Goal: Task Accomplishment & Management: Manage account settings

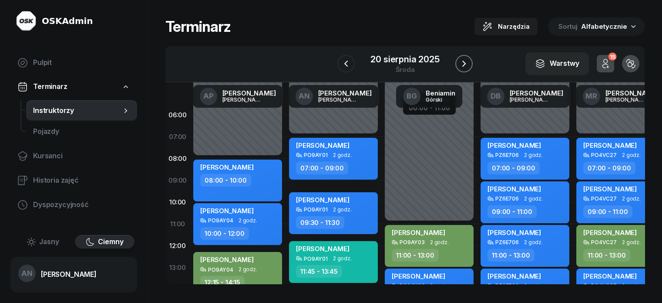
click at [469, 69] on icon "button" at bounding box center [464, 63] width 10 height 10
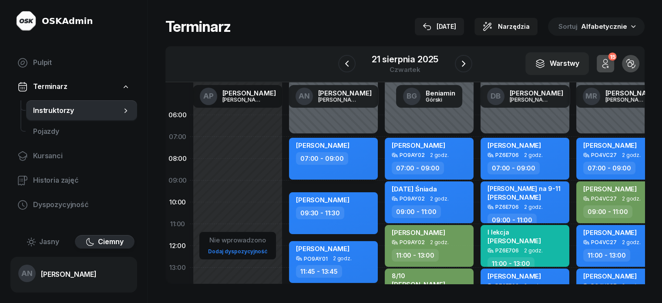
click at [331, 161] on div "07:00 - 09:00" at bounding box center [322, 158] width 52 height 13
select select "07"
select select "09"
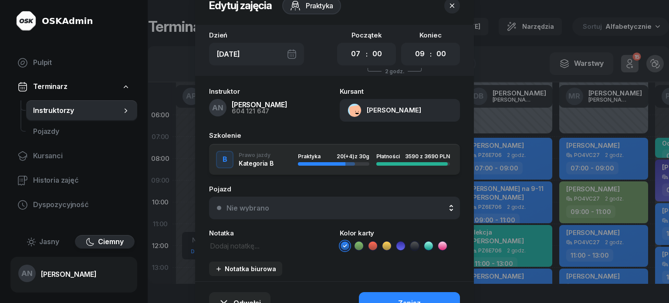
scroll to position [87, 0]
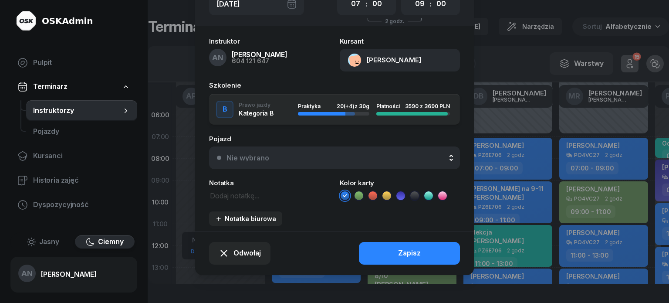
click at [319, 161] on div "Nie wybrano" at bounding box center [339, 157] width 226 height 7
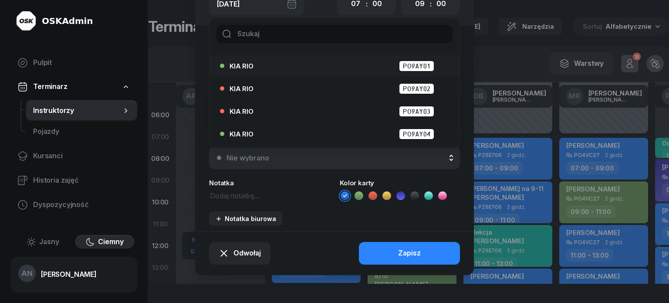
scroll to position [44, 0]
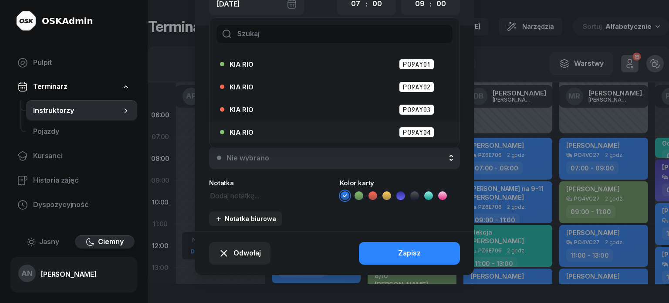
click at [359, 138] on div "KIA RIO PO9AY04" at bounding box center [336, 132] width 214 height 11
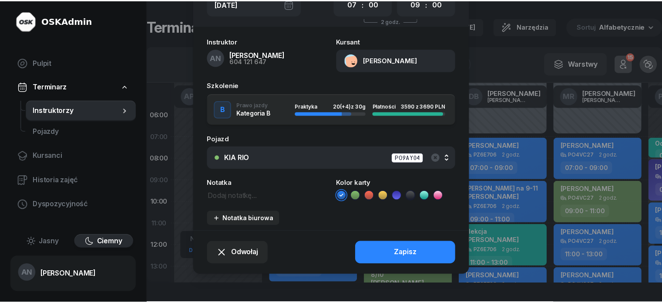
scroll to position [110, 0]
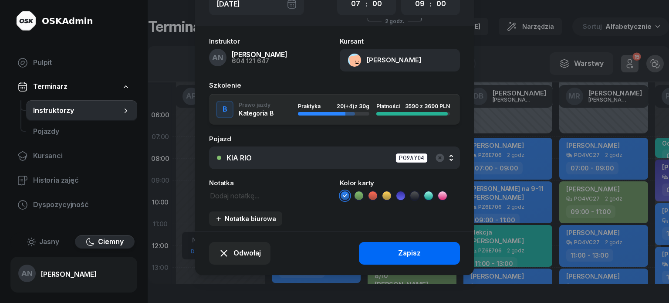
click at [387, 250] on button "Zapisz" at bounding box center [409, 253] width 101 height 23
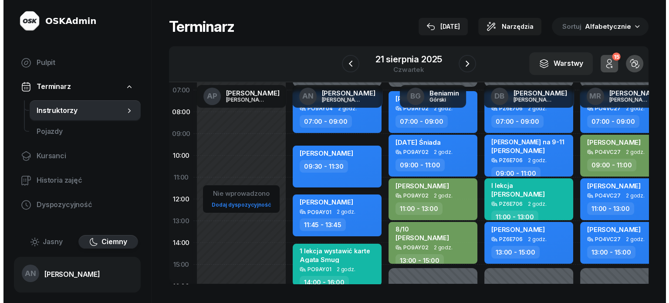
scroll to position [44, 0]
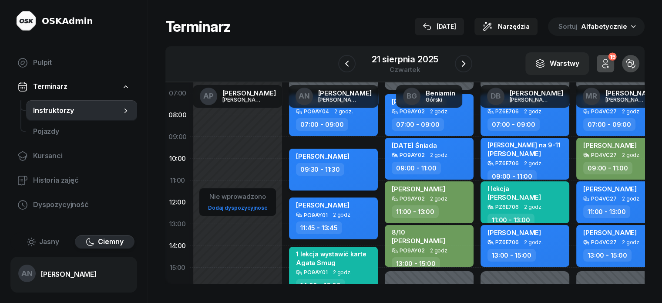
click at [334, 175] on div "09:30 - 11:30" at bounding box center [334, 169] width 77 height 13
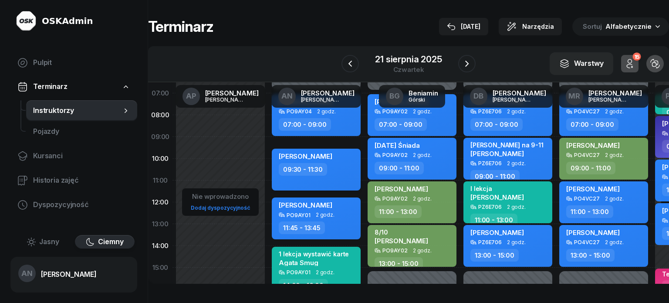
select select "09"
select select "30"
select select "11"
select select "30"
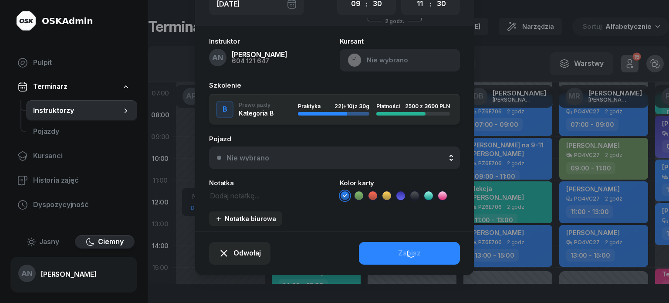
scroll to position [87, 0]
click at [323, 161] on div "Nie wybrano" at bounding box center [339, 157] width 226 height 7
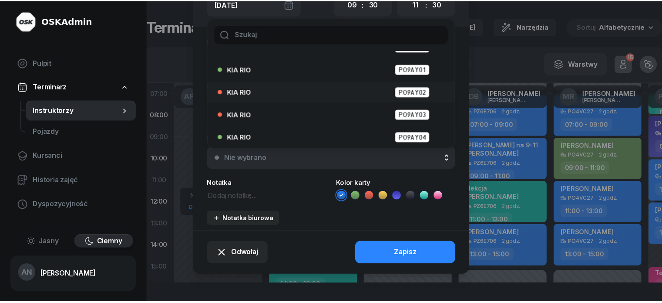
scroll to position [44, 0]
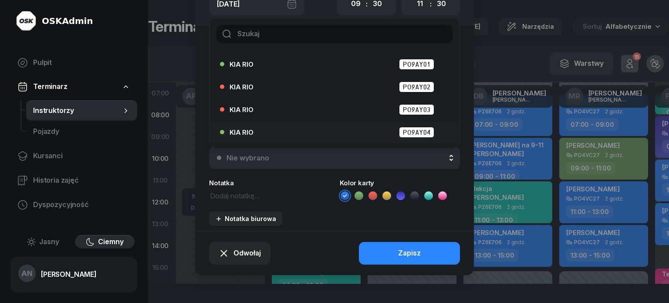
click at [367, 138] on div "KIA RIO PO9AY04" at bounding box center [336, 132] width 214 height 11
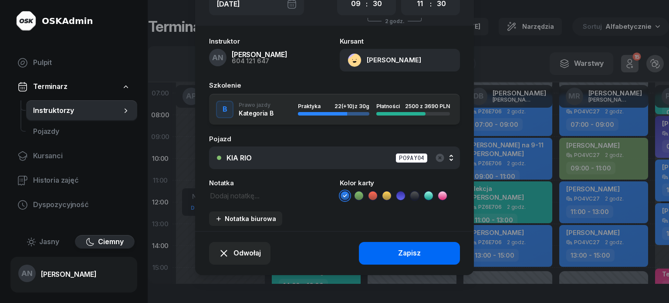
click at [390, 264] on button "Zapisz" at bounding box center [409, 253] width 101 height 23
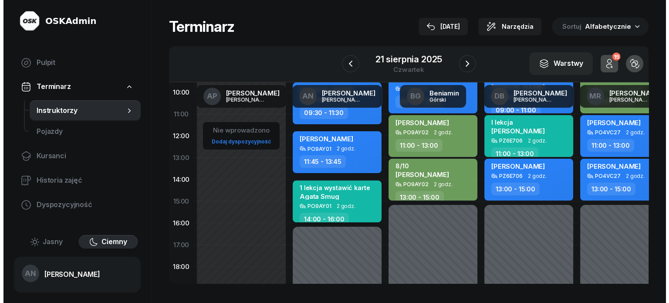
scroll to position [131, 0]
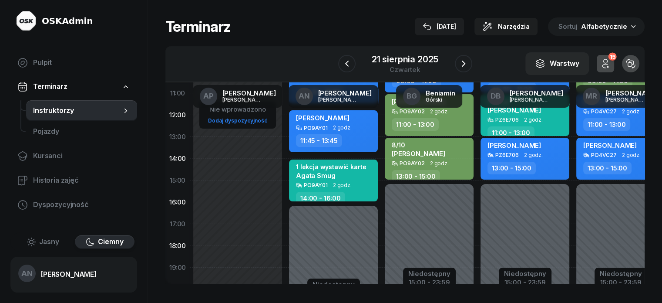
click at [317, 141] on div "[PERSON_NAME] PO9AY01 2 godz. 11:45 - 13:45" at bounding box center [333, 131] width 89 height 42
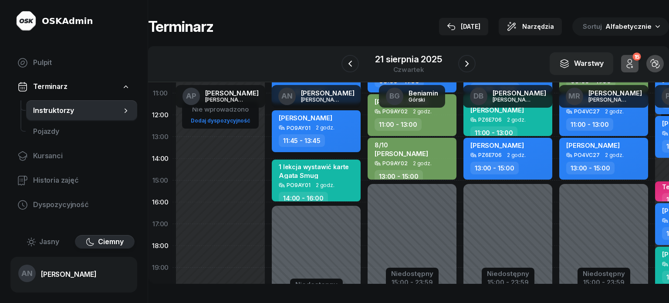
select select "11"
select select "45"
select select "13"
select select "45"
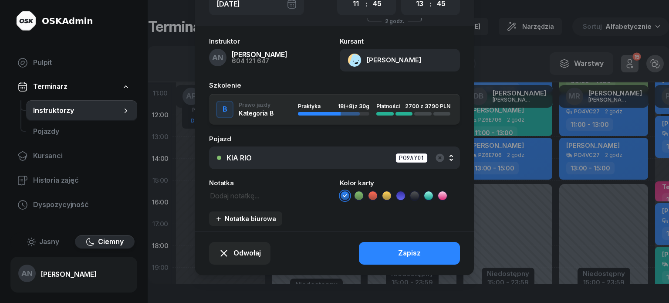
scroll to position [110, 0]
click at [312, 152] on div "KIA RIO PO9AY01" at bounding box center [339, 157] width 226 height 11
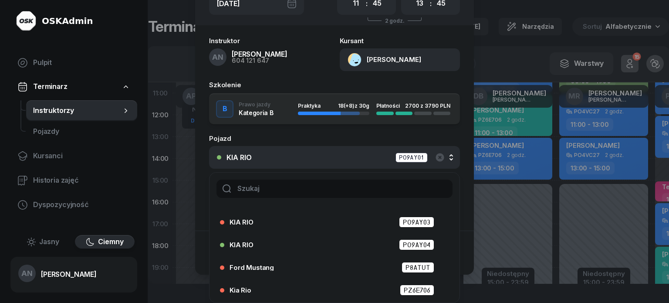
scroll to position [87, 0]
click at [359, 250] on div "KIA RIO PO9AY04" at bounding box center [336, 244] width 214 height 11
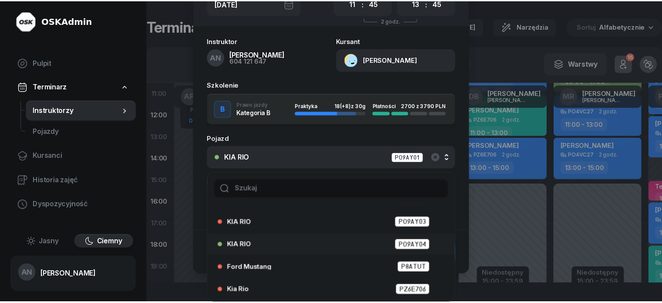
scroll to position [110, 0]
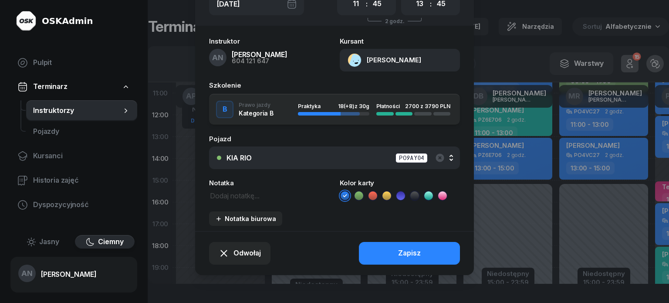
click at [390, 250] on button "Zapisz" at bounding box center [409, 253] width 101 height 23
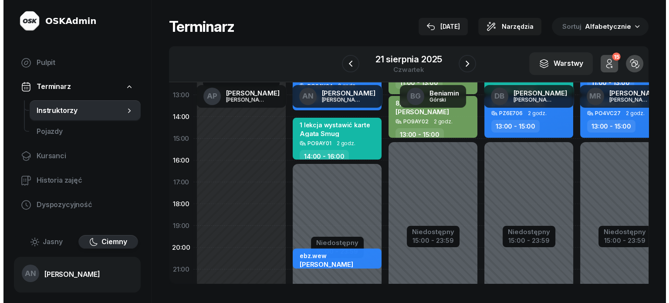
scroll to position [174, 0]
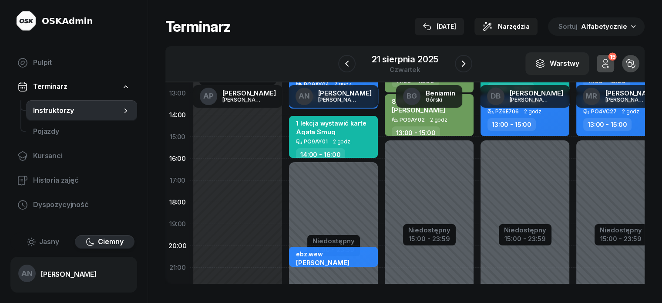
click at [329, 135] on div "Agata Smug" at bounding box center [331, 131] width 70 height 7
select select "14"
select select "16"
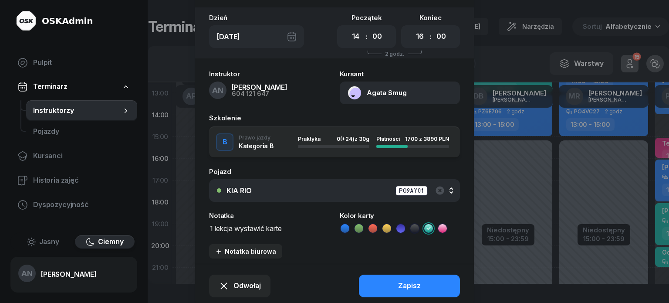
scroll to position [44, 0]
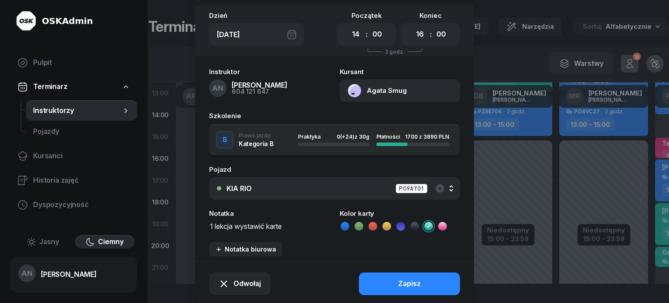
click at [366, 194] on div "KIA RIO PO9AY01" at bounding box center [339, 188] width 226 height 11
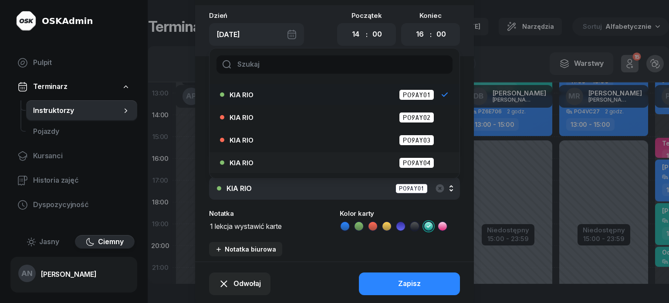
click at [377, 168] on div "KIA RIO PO9AY04" at bounding box center [336, 162] width 214 height 11
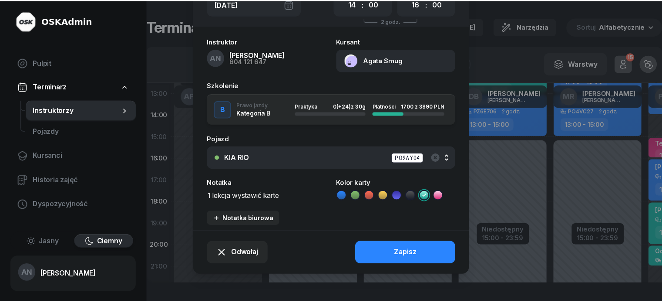
scroll to position [87, 0]
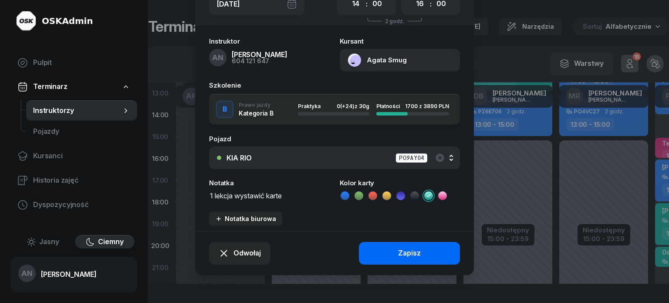
click at [393, 264] on button "Zapisz" at bounding box center [409, 253] width 101 height 23
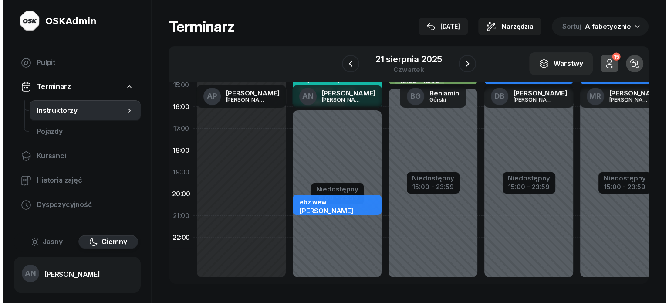
scroll to position [246, 0]
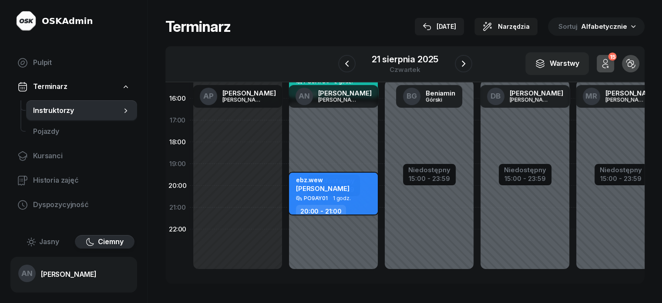
click at [333, 195] on span "1 godz." at bounding box center [342, 198] width 18 height 6
select select "20"
select select "21"
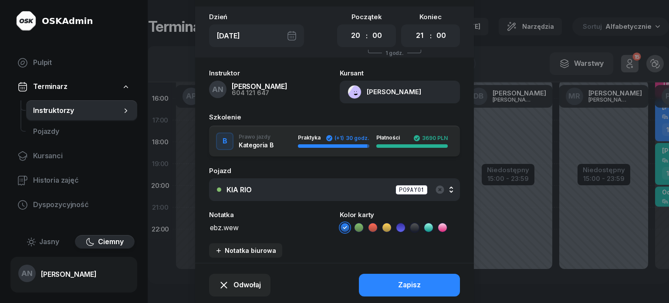
scroll to position [44, 0]
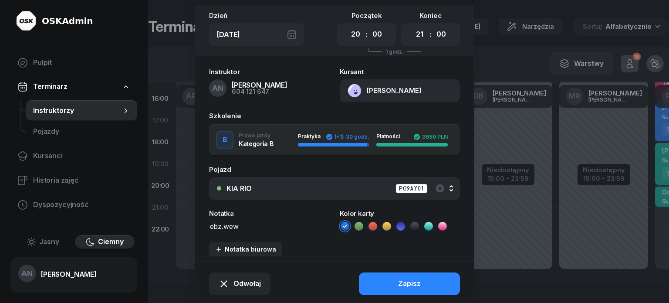
click at [355, 194] on div "KIA RIO PO9AY01" at bounding box center [339, 188] width 226 height 11
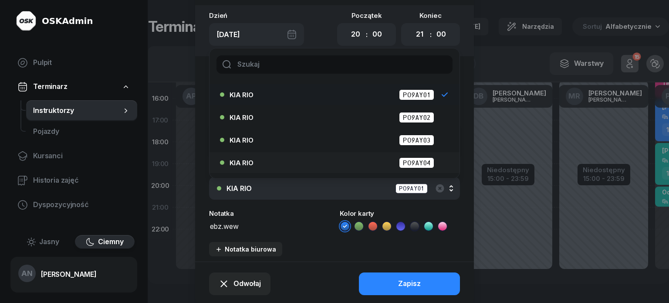
click at [365, 168] on div "KIA RIO PO9AY04" at bounding box center [336, 162] width 214 height 11
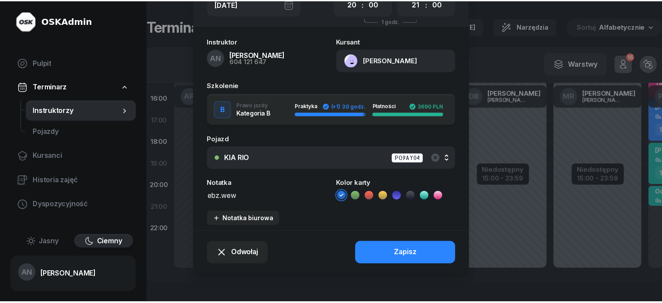
scroll to position [110, 0]
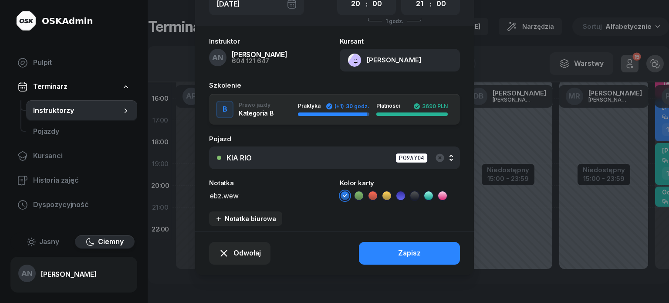
click at [389, 249] on button "Zapisz" at bounding box center [409, 253] width 101 height 23
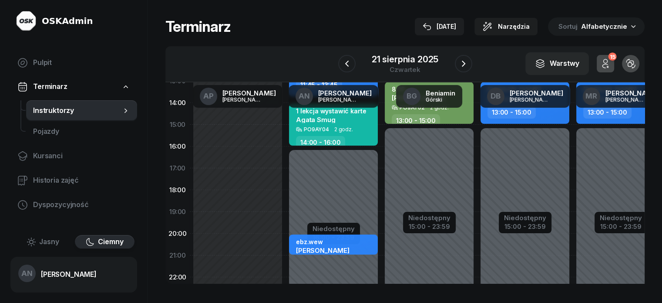
scroll to position [159, 0]
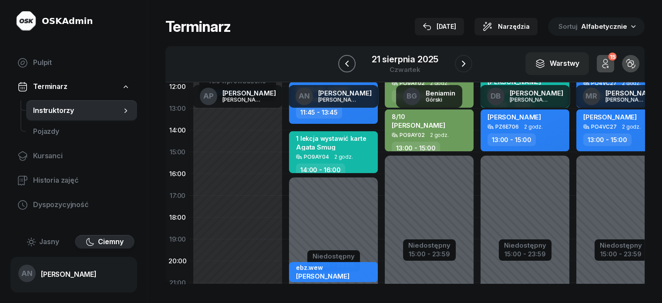
click at [344, 66] on icon "button" at bounding box center [347, 63] width 10 height 10
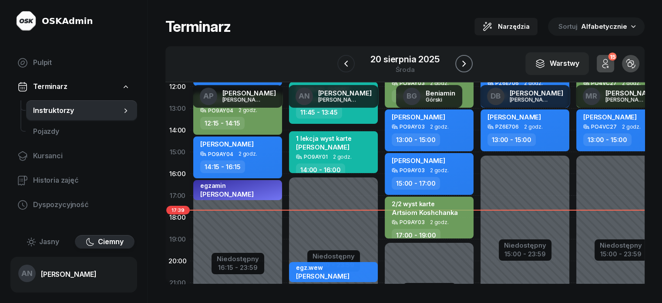
click at [467, 69] on icon "button" at bounding box center [464, 63] width 10 height 10
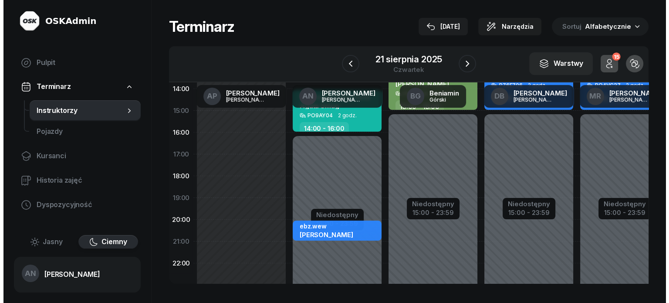
scroll to position [202, 0]
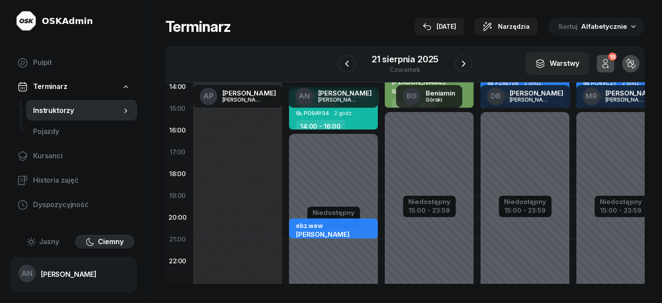
click at [381, 191] on div "Niedostępny 00:00 - 07:00 Niedostępny 16:00 - 23:59 [PERSON_NAME] PO9AY04 2 god…" at bounding box center [429, 109] width 96 height 414
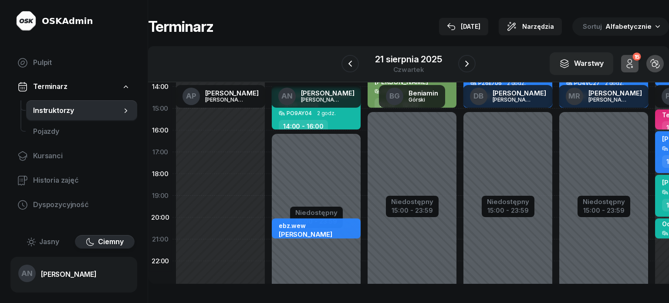
select select "18"
select select "20"
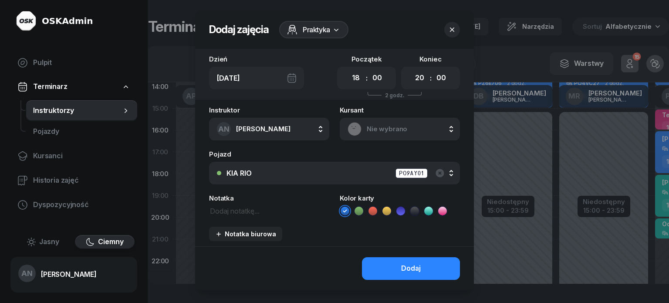
click at [298, 179] on div "KIA RIO PO9AY01" at bounding box center [339, 173] width 226 height 11
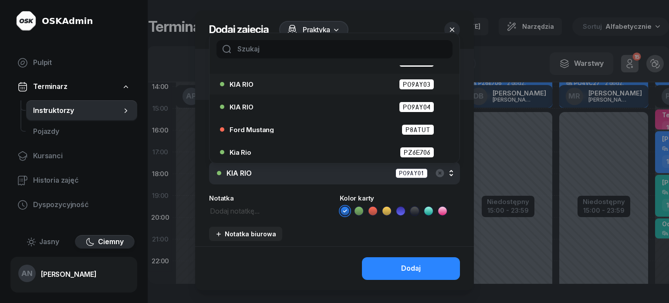
scroll to position [87, 0]
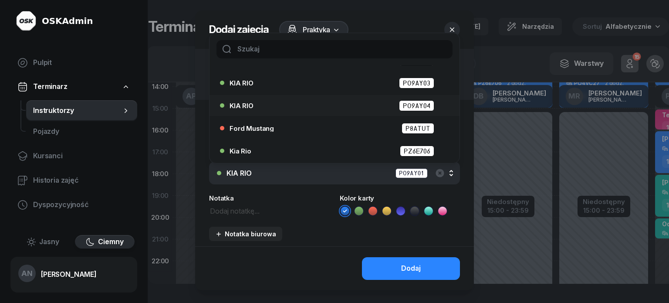
click at [361, 111] on div "KIA RIO PO9AY04" at bounding box center [336, 105] width 214 height 11
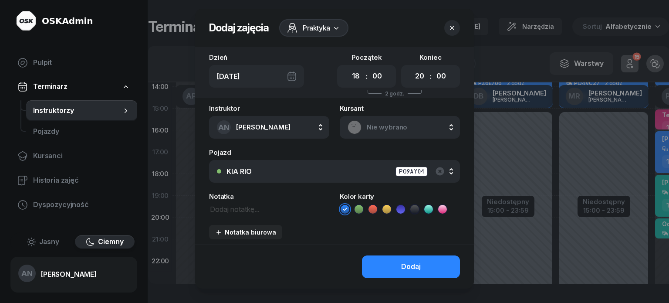
scroll to position [0, 0]
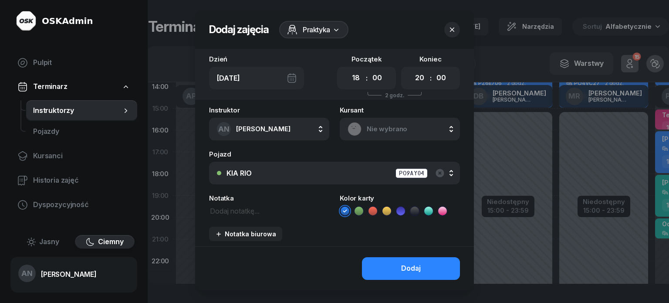
click at [378, 135] on span "Nie wybrano" at bounding box center [409, 128] width 85 height 11
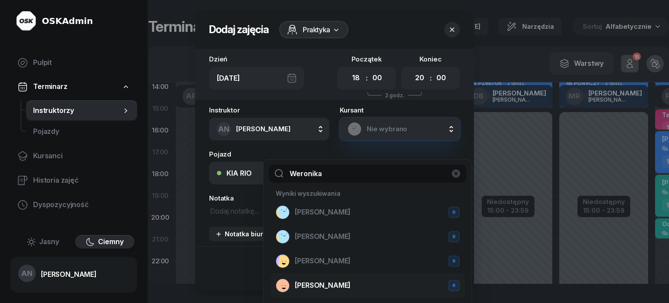
type input "Weronika"
click at [331, 291] on span "[PERSON_NAME]" at bounding box center [323, 285] width 56 height 11
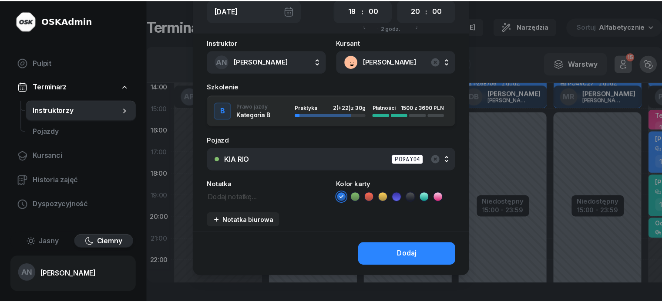
scroll to position [87, 0]
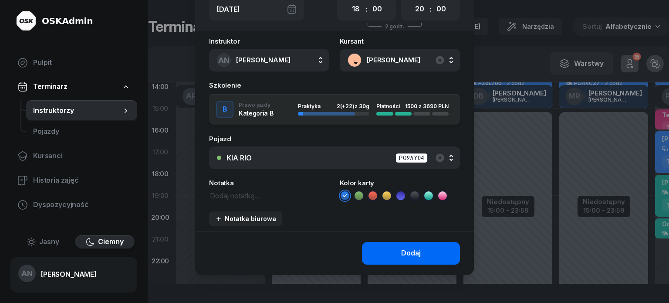
click at [395, 264] on button "Dodaj" at bounding box center [411, 253] width 98 height 23
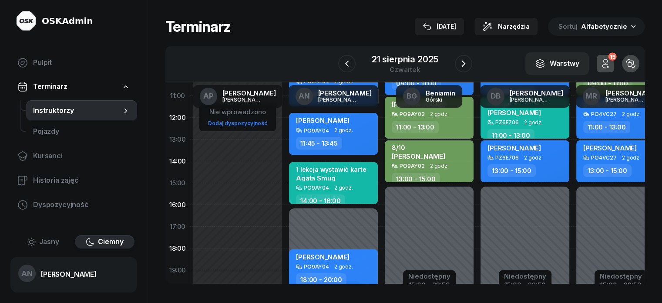
scroll to position [115, 0]
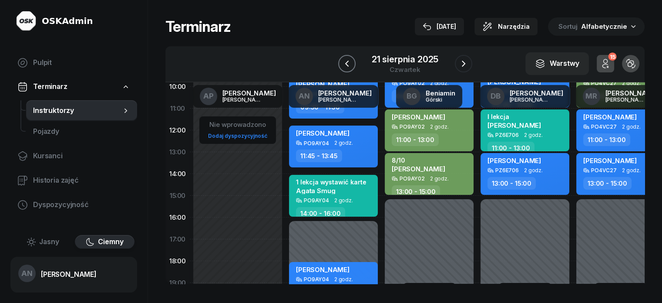
click at [345, 67] on icon "button" at bounding box center [346, 64] width 3 height 6
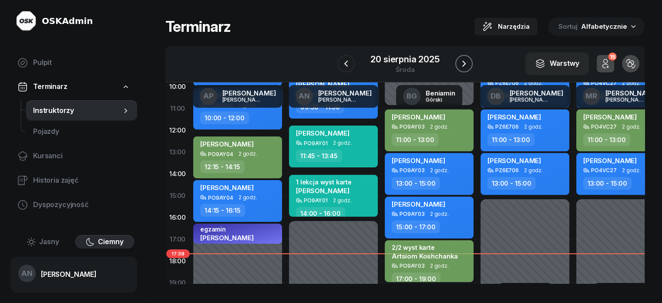
click at [466, 67] on icon "button" at bounding box center [463, 64] width 3 height 6
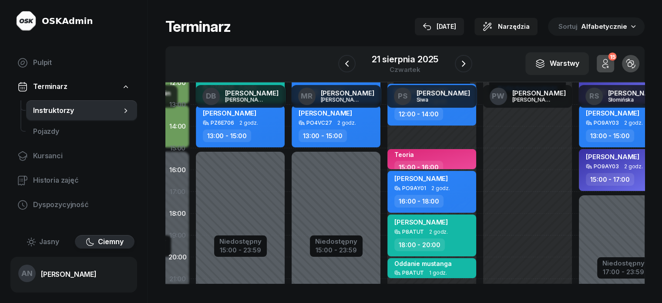
scroll to position [0, 285]
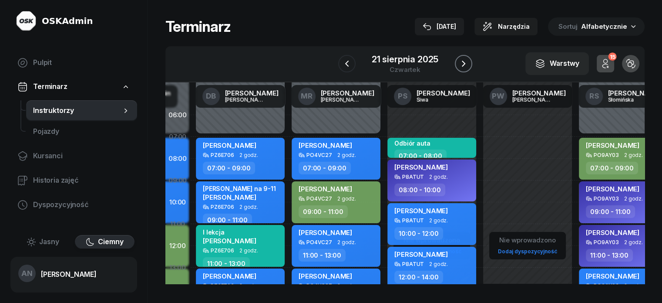
click at [469, 66] on icon "button" at bounding box center [464, 63] width 10 height 10
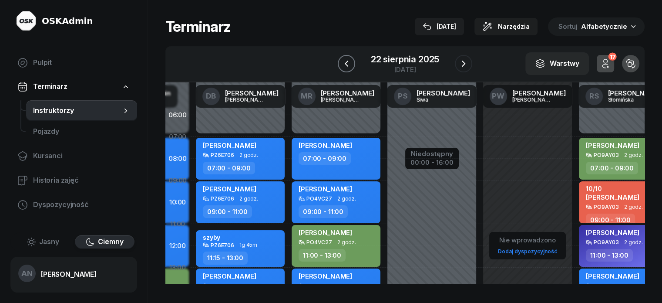
click at [341, 69] on icon "button" at bounding box center [346, 63] width 10 height 10
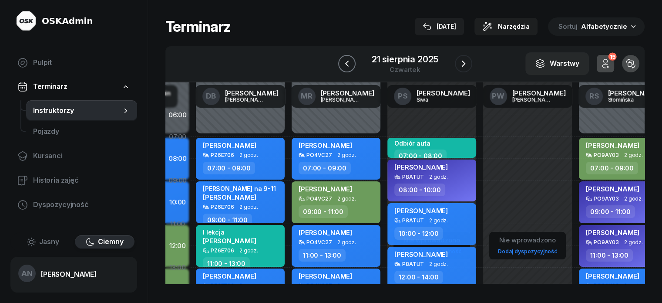
click at [342, 69] on icon "button" at bounding box center [347, 63] width 10 height 10
click at [341, 69] on icon "button" at bounding box center [346, 63] width 10 height 10
click at [342, 69] on icon "button" at bounding box center [347, 63] width 10 height 10
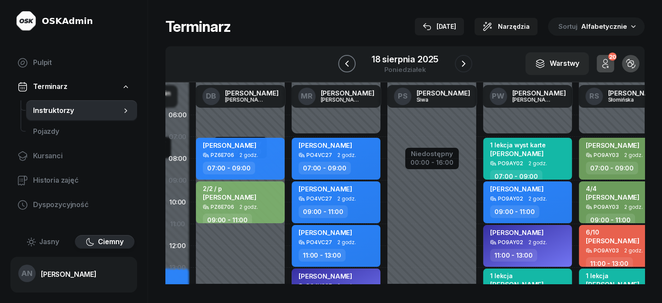
click at [342, 69] on icon "button" at bounding box center [347, 63] width 10 height 10
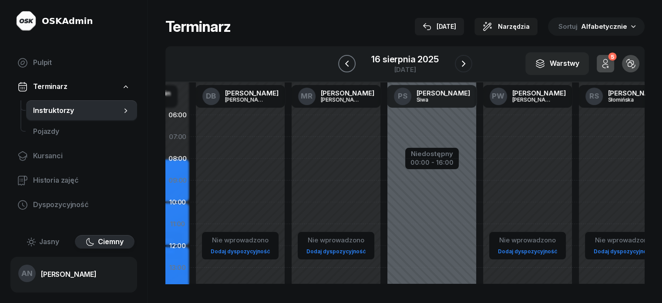
click at [342, 69] on icon "button" at bounding box center [347, 63] width 10 height 10
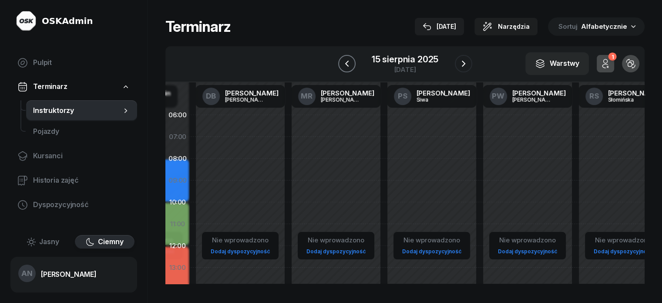
click at [342, 69] on icon "button" at bounding box center [347, 63] width 10 height 10
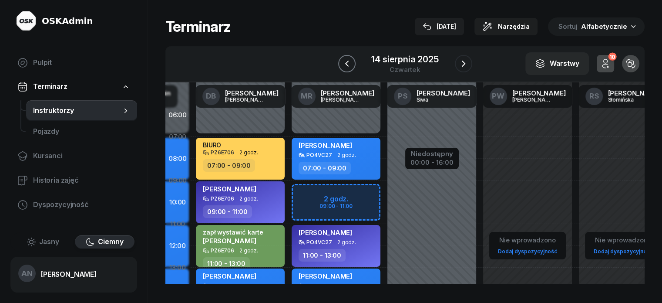
click at [342, 69] on icon "button" at bounding box center [347, 63] width 10 height 10
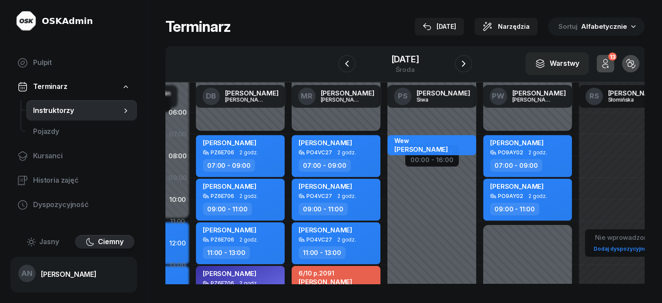
scroll to position [0, 285]
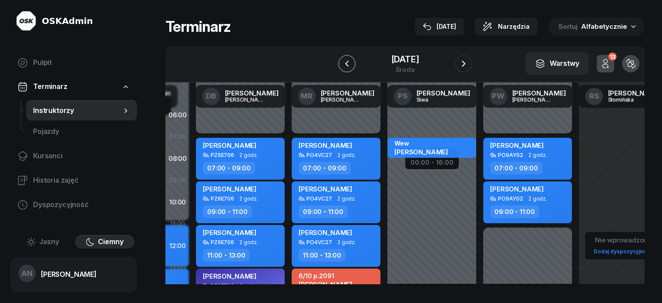
click at [342, 67] on icon "button" at bounding box center [347, 63] width 10 height 10
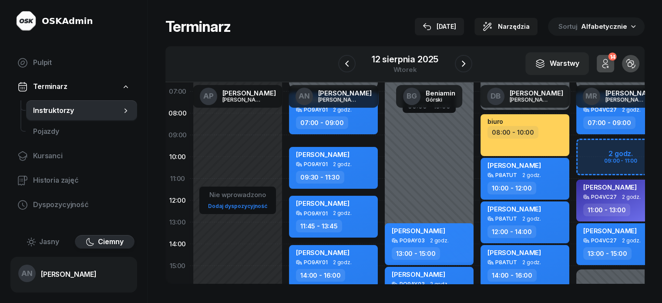
scroll to position [44, 0]
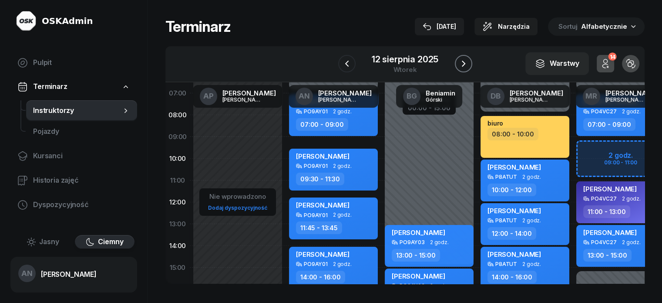
click at [469, 69] on icon "button" at bounding box center [464, 63] width 10 height 10
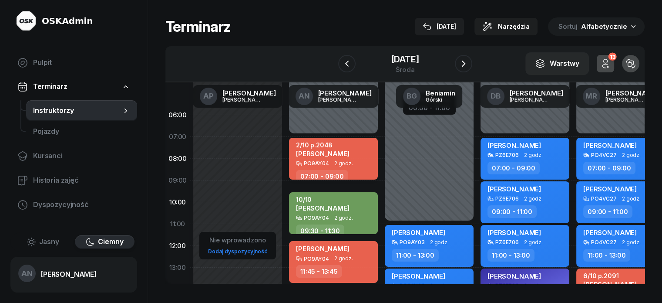
click at [342, 166] on div "PO9AY04 2 godz." at bounding box center [334, 163] width 77 height 6
click at [466, 69] on icon "button" at bounding box center [464, 63] width 10 height 10
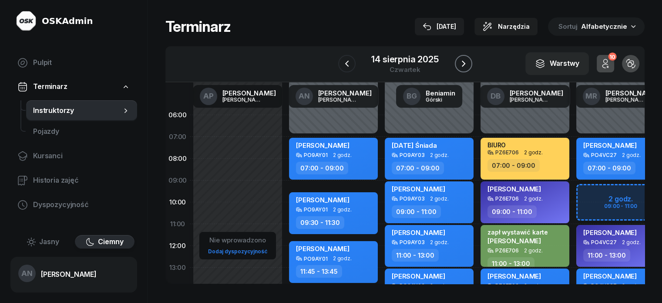
click at [466, 69] on icon "button" at bounding box center [464, 63] width 10 height 10
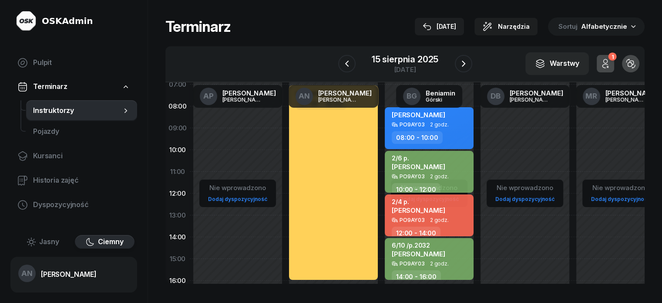
scroll to position [44, 0]
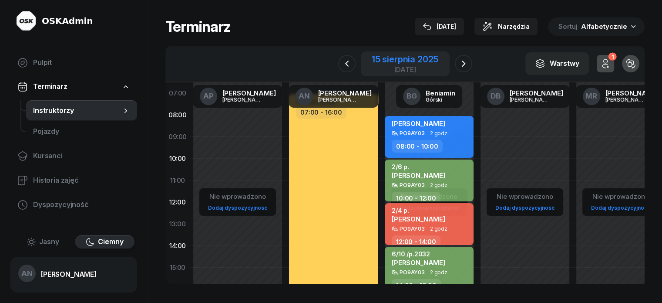
click at [411, 66] on div "[DATE]" at bounding box center [405, 69] width 67 height 7
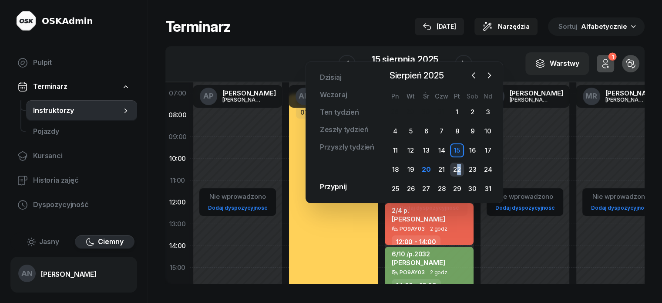
click at [460, 176] on div "22" at bounding box center [457, 169] width 14 height 14
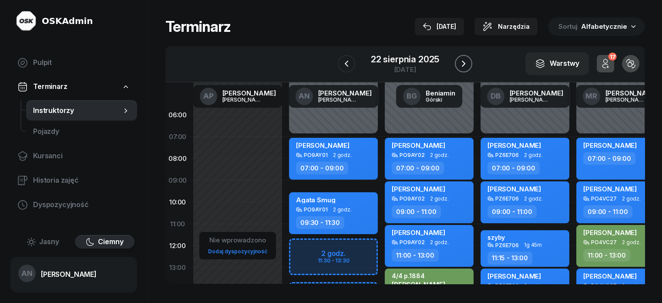
click at [465, 67] on icon "button" at bounding box center [463, 64] width 3 height 6
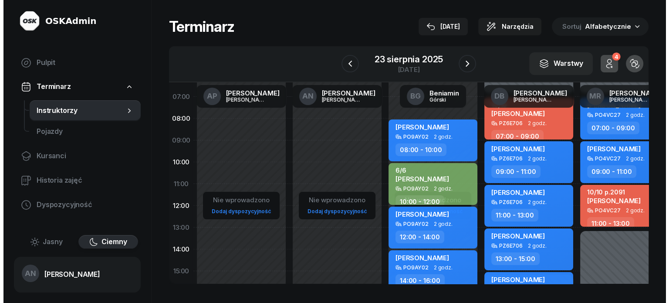
scroll to position [44, 0]
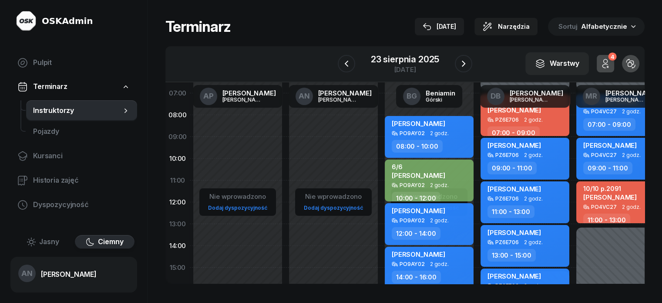
click at [381, 159] on div "Nie wprowadzono Dodaj dyspozycyjność" at bounding box center [429, 268] width 96 height 414
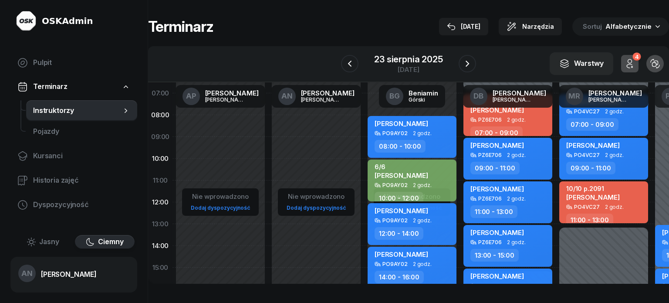
select select "09"
select select "11"
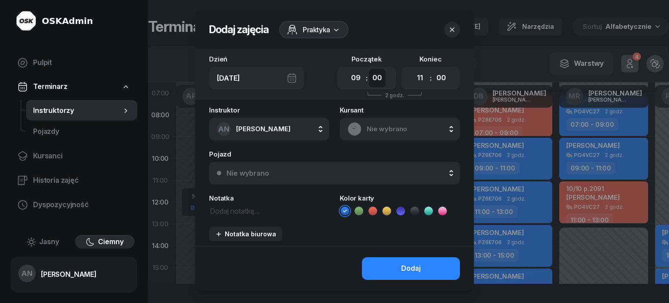
click at [384, 86] on select "00 05 10 15 20 25 30 35 40 45 50 55" at bounding box center [377, 78] width 17 height 18
select select "30"
click at [370, 76] on select "00 05 10 15 20 25 30 35 40 45 50 55" at bounding box center [377, 78] width 17 height 18
click at [446, 85] on select "00 05 10 15 20 25 30 35 40 45 50 55" at bounding box center [441, 78] width 17 height 18
select select "30"
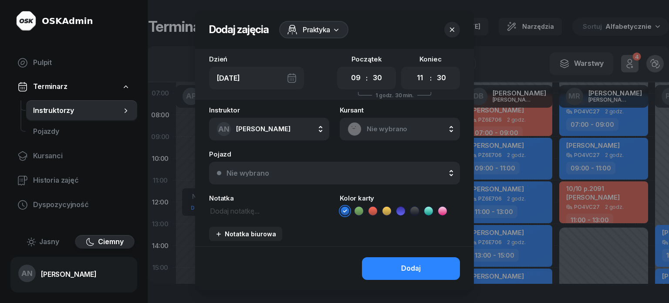
click at [442, 76] on select "00 05 10 15 20 25 30 35 40 45 50 55" at bounding box center [441, 78] width 17 height 18
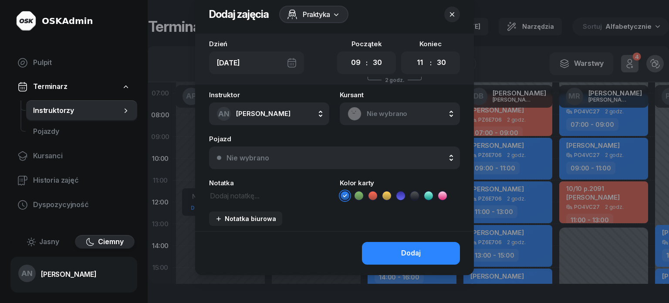
click at [398, 108] on span "Nie wybrano" at bounding box center [409, 113] width 85 height 11
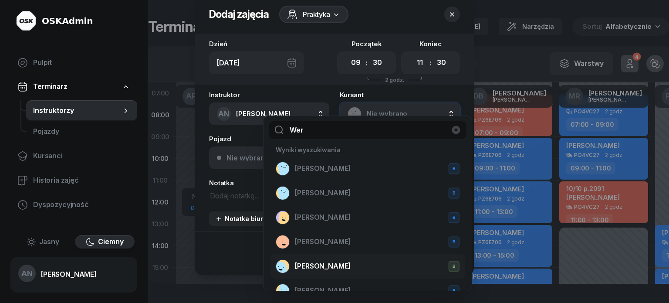
type input "Wer"
click at [330, 272] on span "[PERSON_NAME]" at bounding box center [323, 265] width 56 height 11
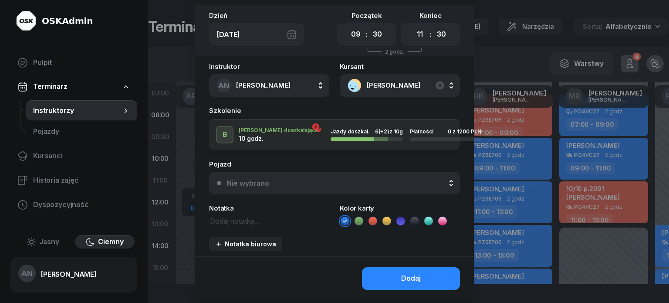
click at [374, 225] on icon at bounding box center [372, 220] width 9 height 9
click at [244, 186] on div "Nie wybrano" at bounding box center [247, 182] width 43 height 7
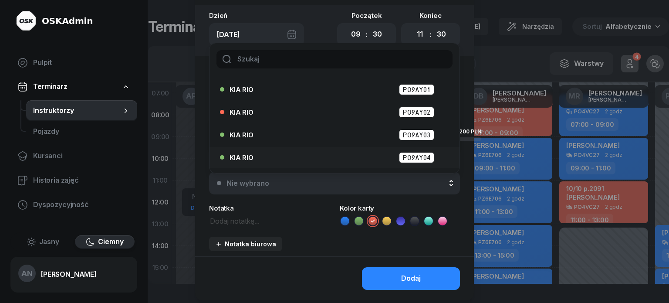
click at [388, 163] on div "KIA RIO PO9AY04" at bounding box center [336, 157] width 214 height 11
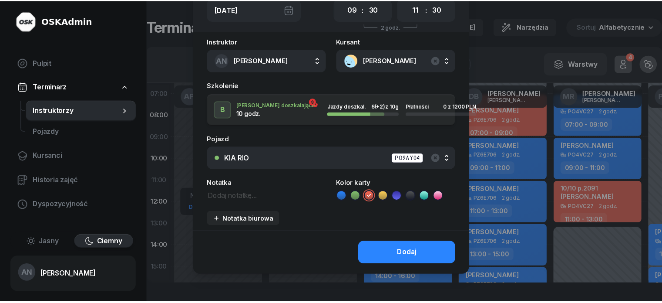
scroll to position [104, 0]
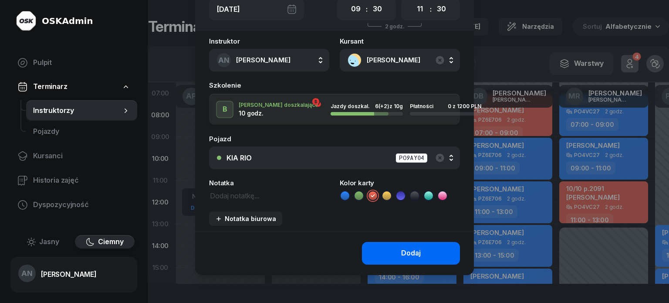
click at [410, 250] on div "Dodaj" at bounding box center [411, 252] width 20 height 11
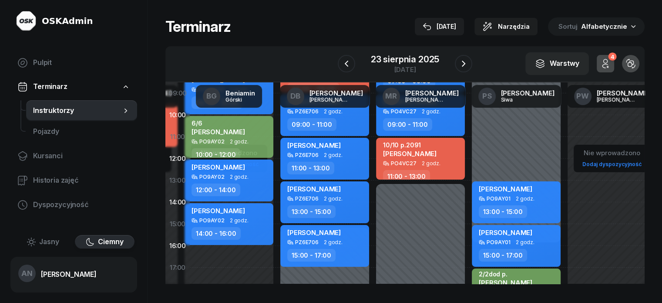
scroll to position [87, 211]
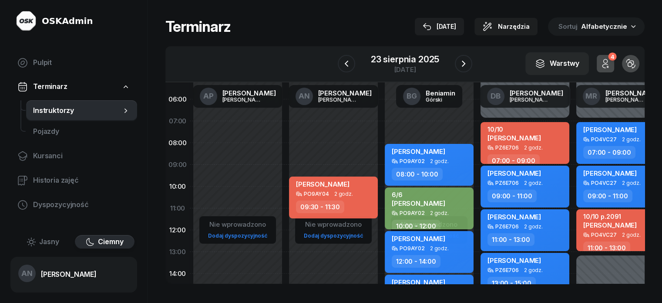
scroll to position [0, 0]
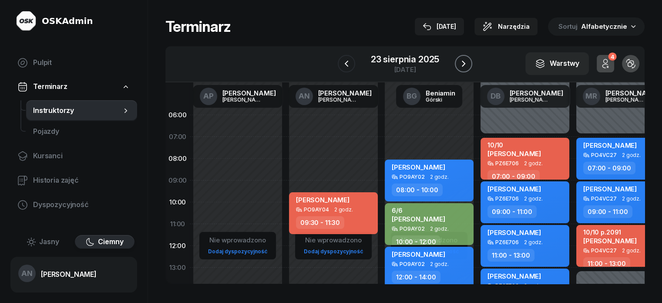
click at [469, 69] on icon "button" at bounding box center [464, 63] width 10 height 10
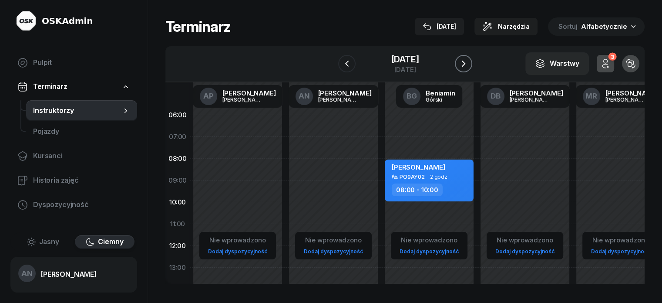
click at [469, 69] on icon "button" at bounding box center [464, 63] width 10 height 10
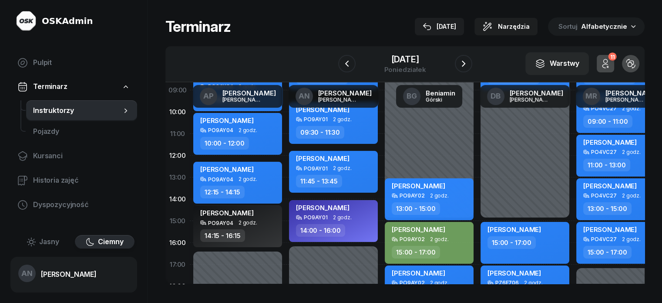
scroll to position [87, 0]
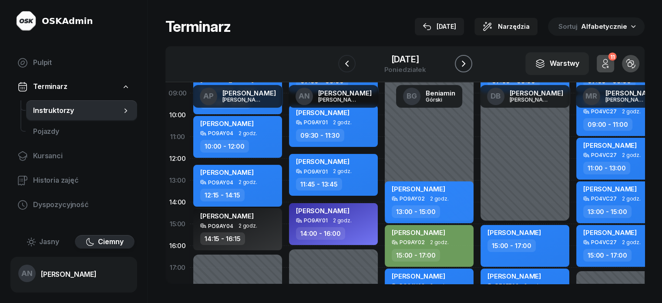
click at [469, 69] on icon "button" at bounding box center [464, 63] width 10 height 10
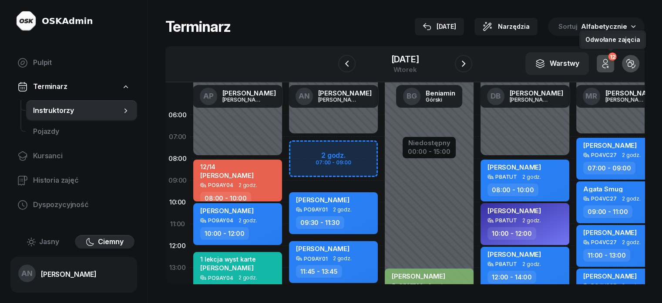
click at [611, 69] on icon "button" at bounding box center [605, 63] width 10 height 10
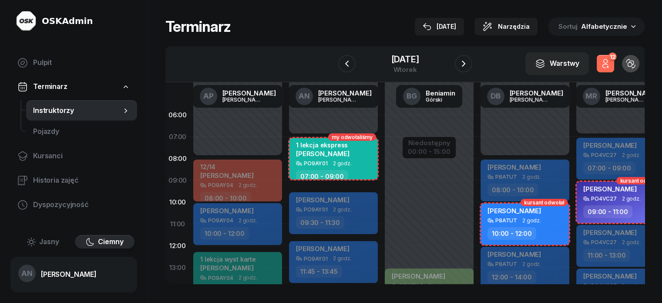
click at [608, 63] on icon "button" at bounding box center [606, 61] width 4 height 4
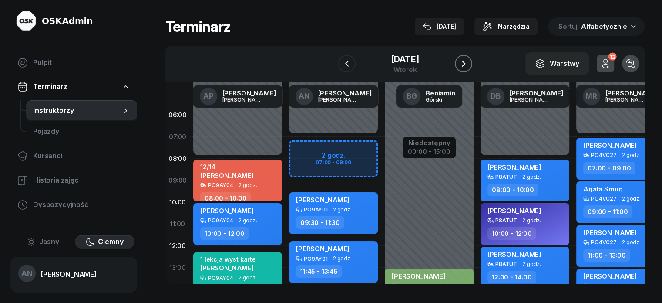
click at [469, 69] on icon "button" at bounding box center [464, 63] width 10 height 10
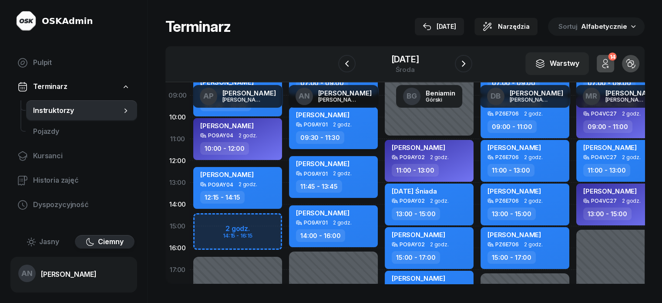
scroll to position [87, 0]
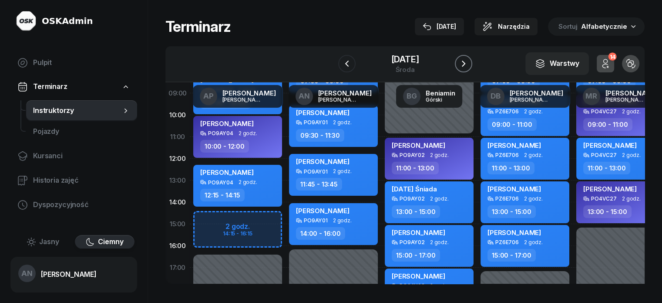
click at [465, 67] on icon "button" at bounding box center [463, 64] width 3 height 6
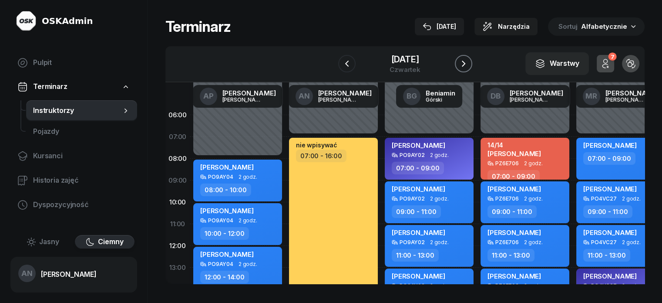
click at [465, 67] on icon "button" at bounding box center [463, 64] width 3 height 6
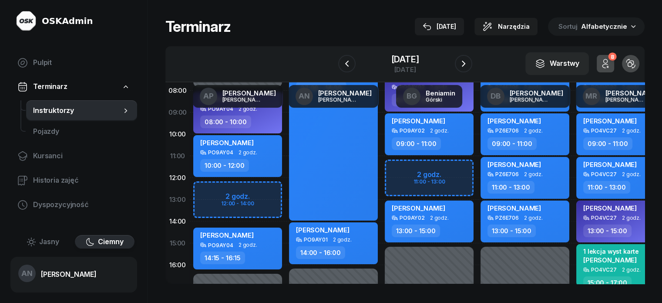
scroll to position [87, 0]
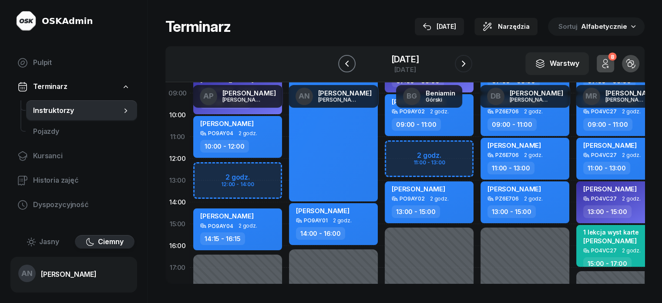
click at [342, 67] on icon "button" at bounding box center [347, 63] width 10 height 10
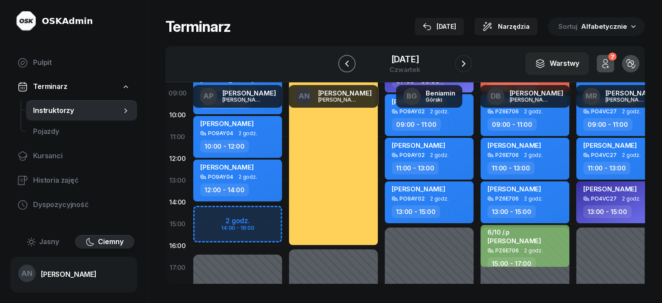
click at [342, 67] on icon "button" at bounding box center [347, 63] width 10 height 10
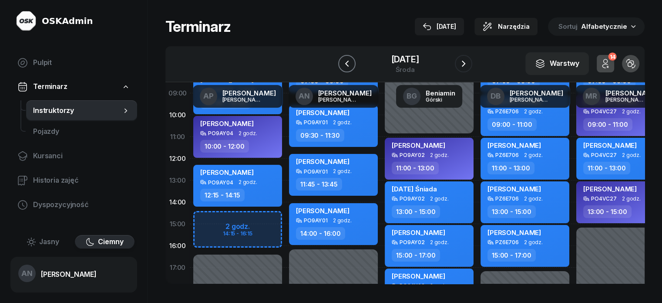
click at [342, 67] on icon "button" at bounding box center [347, 63] width 10 height 10
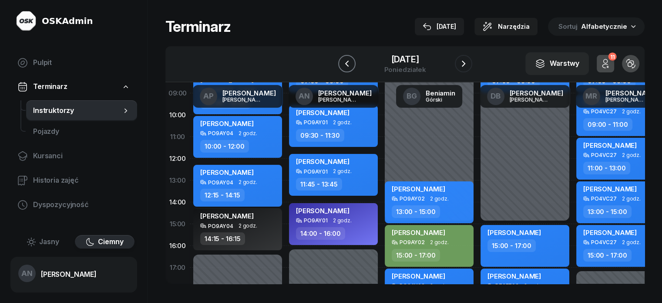
click at [342, 67] on icon "button" at bounding box center [347, 63] width 10 height 10
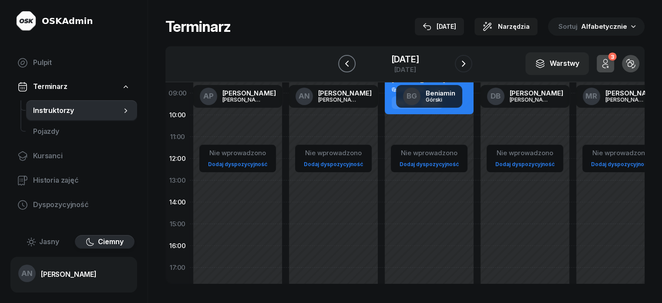
click at [342, 67] on icon "button" at bounding box center [347, 63] width 10 height 10
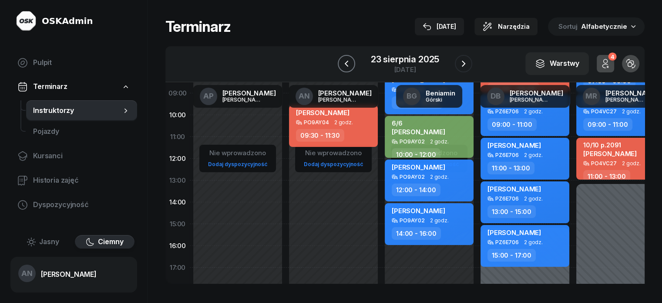
click at [341, 67] on icon "button" at bounding box center [346, 63] width 10 height 10
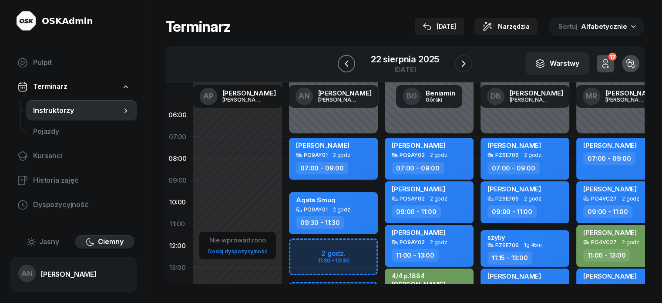
click at [341, 69] on icon "button" at bounding box center [346, 63] width 10 height 10
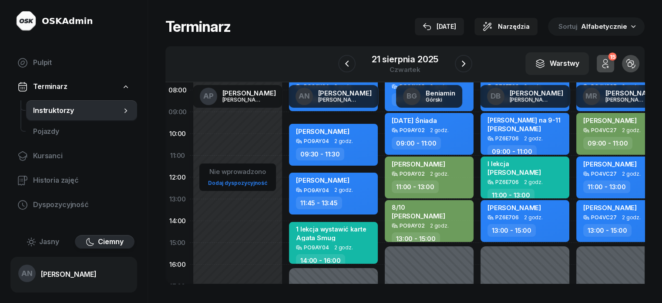
scroll to position [44, 0]
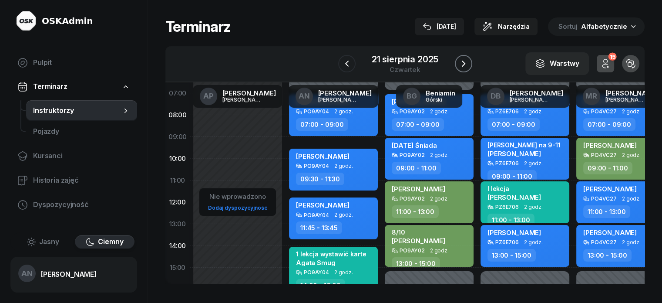
click at [469, 69] on icon "button" at bounding box center [464, 63] width 10 height 10
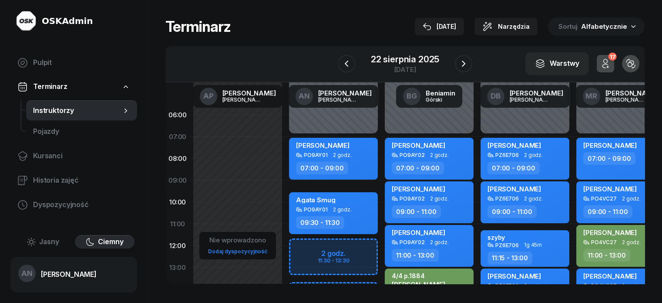
click at [611, 66] on icon "button" at bounding box center [605, 63] width 10 height 10
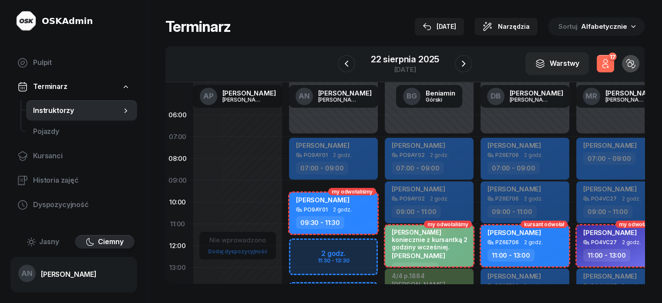
click at [611, 66] on icon "button" at bounding box center [605, 63] width 10 height 10
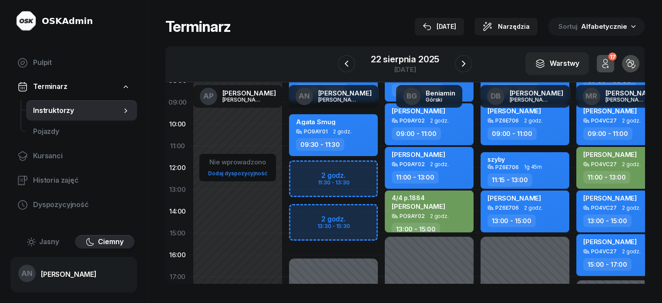
scroll to position [87, 0]
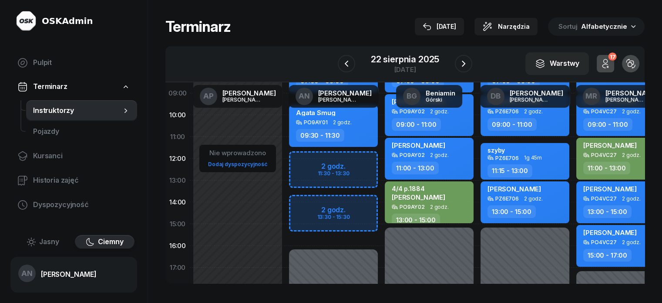
click at [381, 174] on div "Niedostępny 00:00 - 07:00 Niedostępny 16:00 - 23:59 2 godz. 11:30 - 13:30 2 god…" at bounding box center [429, 224] width 96 height 414
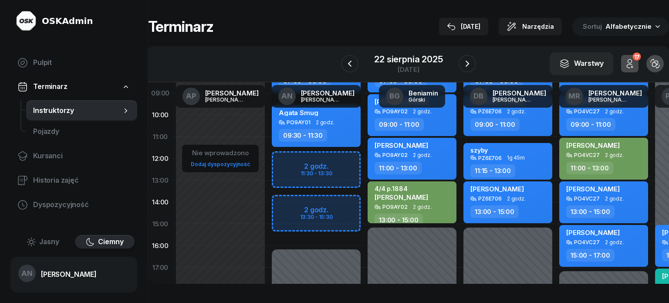
select select "12"
select select "14"
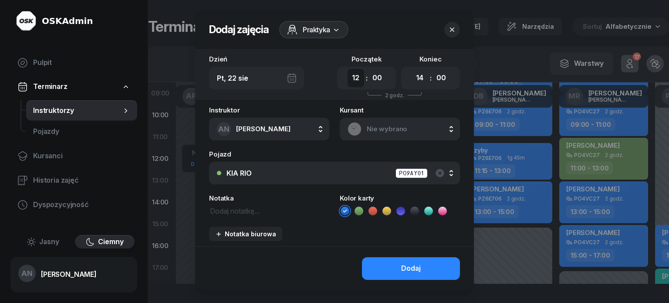
click at [356, 83] on select "00 01 02 03 04 05 06 07 08 09 10 11 12 13 14 15 16 17 18 19 20 21 22 23" at bounding box center [355, 78] width 17 height 18
select select "11"
click at [347, 76] on select "00 01 02 03 04 05 06 07 08 09 10 11 12 13 14 15 16 17 18 19 20 21 22 23" at bounding box center [355, 78] width 17 height 18
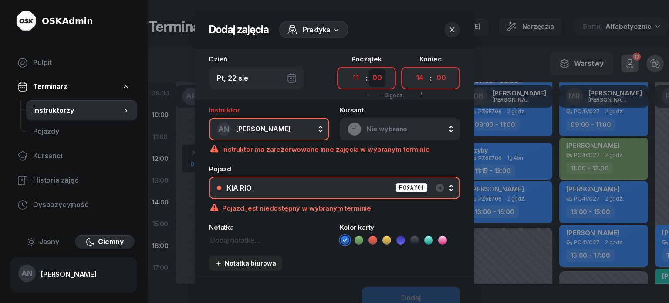
click at [382, 86] on select "00 05 10 15 20 25 30 35 40 45 50 55" at bounding box center [377, 78] width 17 height 18
select select "45"
click at [370, 76] on select "00 05 10 15 20 25 30 35 40 45 50 55" at bounding box center [377, 78] width 17 height 18
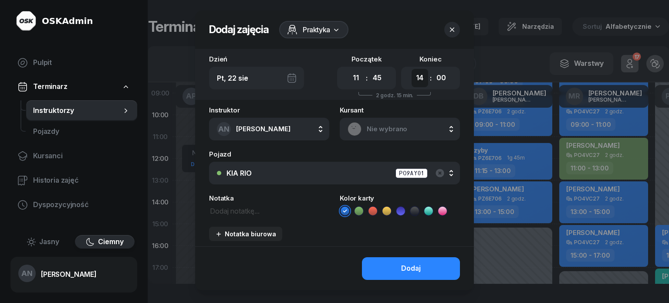
click at [428, 83] on select "00 01 02 03 04 05 06 07 08 09 10 11 12 13 14 15 16 17 18 19 20 21 22 23" at bounding box center [419, 78] width 17 height 18
select select "13"
click at [418, 76] on select "00 01 02 03 04 05 06 07 08 09 10 11 12 13 14 15 16 17 18 19 20 21 22 23" at bounding box center [419, 78] width 17 height 18
click at [449, 83] on select "00 05 10 15 20 25 30 35 40 45 50 55" at bounding box center [441, 78] width 17 height 18
select select "45"
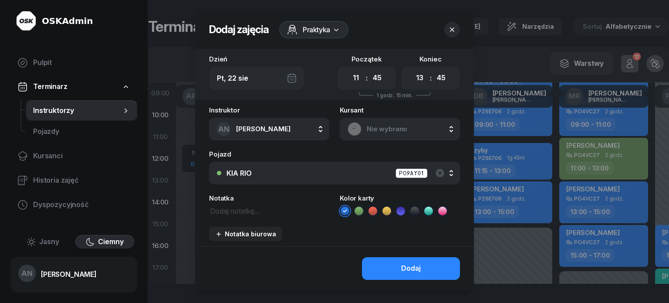
click at [442, 76] on select "00 05 10 15 20 25 30 35 40 45 50 55" at bounding box center [441, 78] width 17 height 18
click at [399, 135] on span "Nie wybrano" at bounding box center [409, 128] width 85 height 11
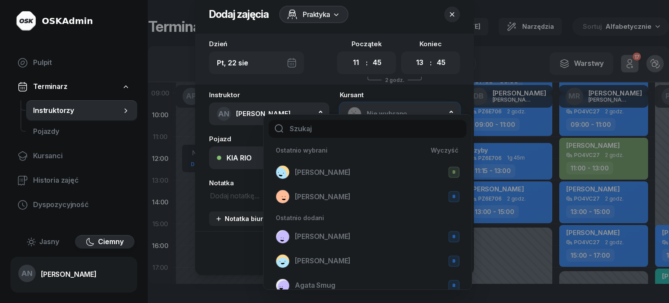
scroll to position [0, 0]
click at [324, 131] on input "text" at bounding box center [368, 129] width 198 height 18
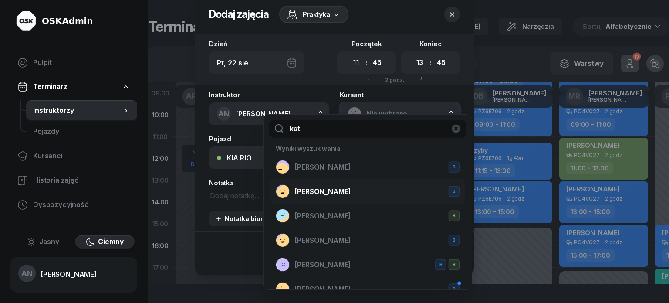
type input "kat"
click at [314, 197] on span "[PERSON_NAME]" at bounding box center [323, 191] width 56 height 11
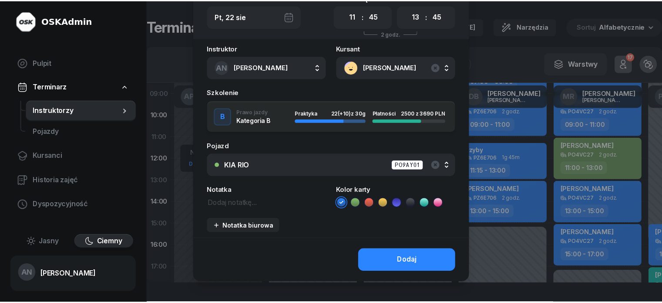
scroll to position [104, 0]
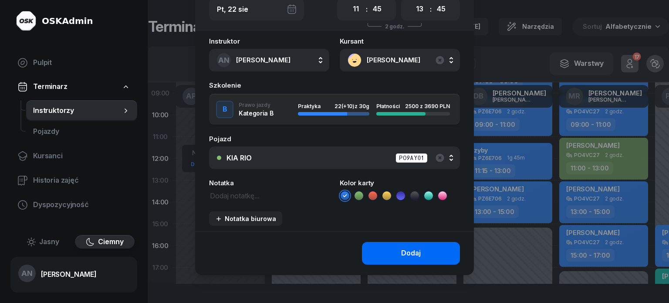
click at [418, 249] on div "Dodaj" at bounding box center [411, 252] width 20 height 11
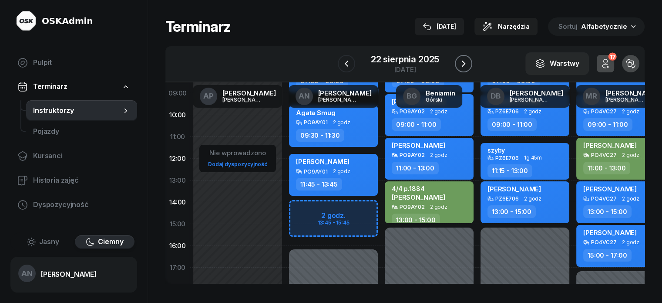
click at [467, 69] on icon "button" at bounding box center [464, 63] width 10 height 10
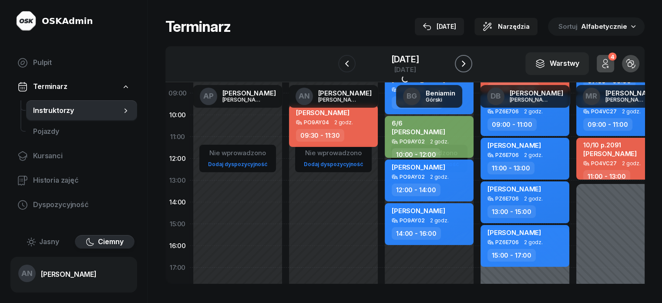
click at [467, 69] on icon "button" at bounding box center [464, 63] width 10 height 10
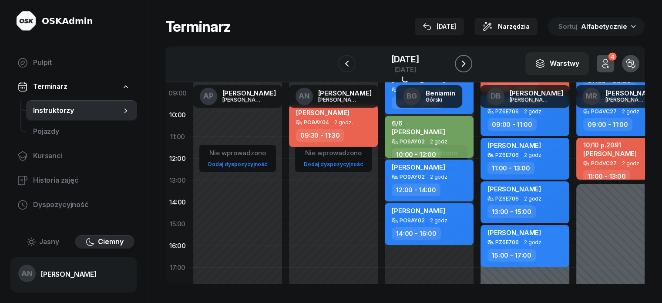
click at [467, 69] on icon "button" at bounding box center [464, 63] width 10 height 10
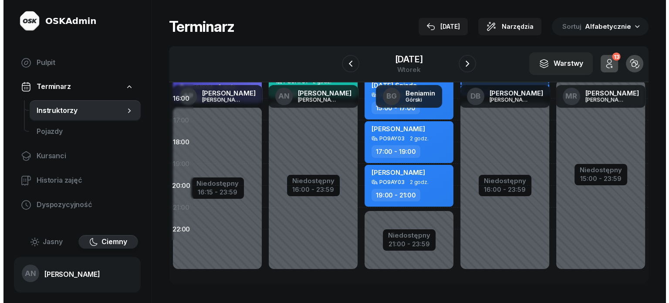
scroll to position [246, 0]
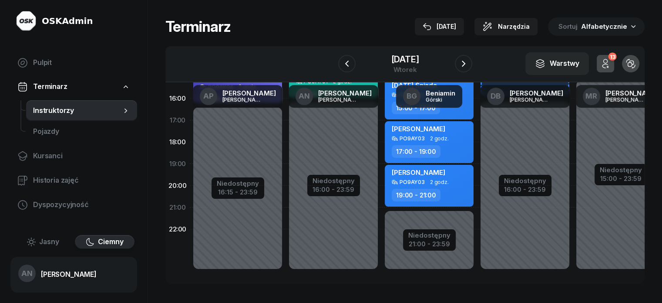
click at [381, 146] on div "Niedostępny 00:00 - 07:00 Niedostępny 16:00 - 23:59 [PERSON_NAME] PO9AY01 2 god…" at bounding box center [429, 77] width 96 height 414
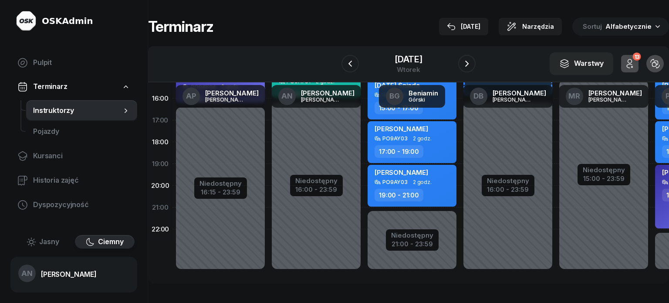
select select "18"
select select "20"
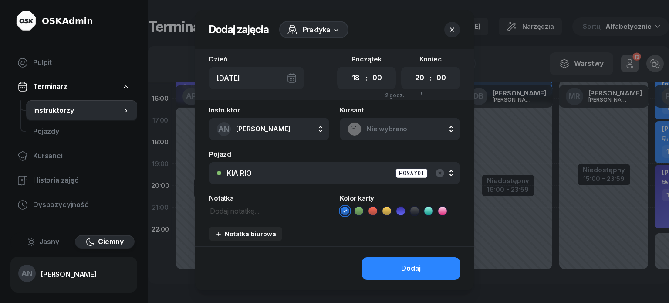
click at [374, 135] on span "Nie wybrano" at bounding box center [409, 128] width 85 height 11
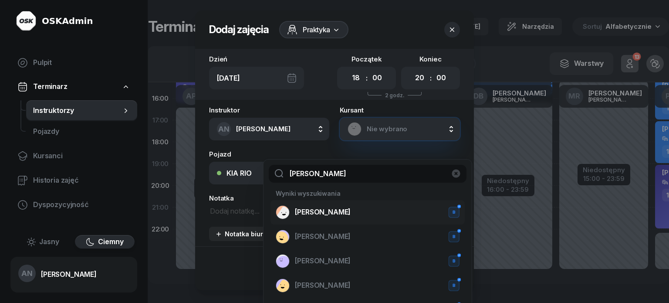
type input "[PERSON_NAME]"
click at [328, 210] on div "[PERSON_NAME] B" at bounding box center [368, 212] width 184 height 14
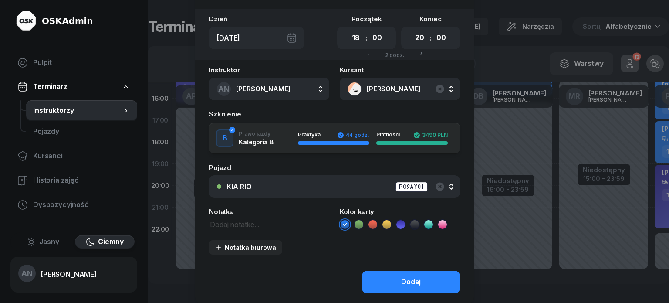
scroll to position [44, 0]
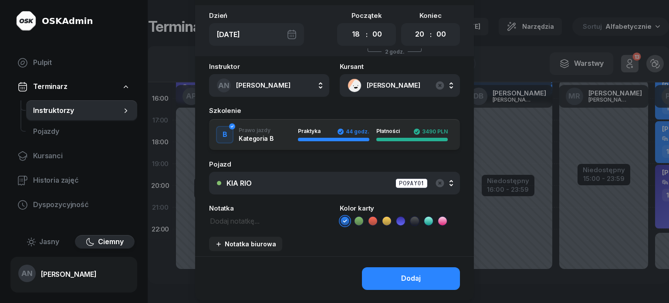
click at [355, 225] on icon at bounding box center [358, 220] width 9 height 9
click at [233, 226] on textarea at bounding box center [269, 220] width 120 height 11
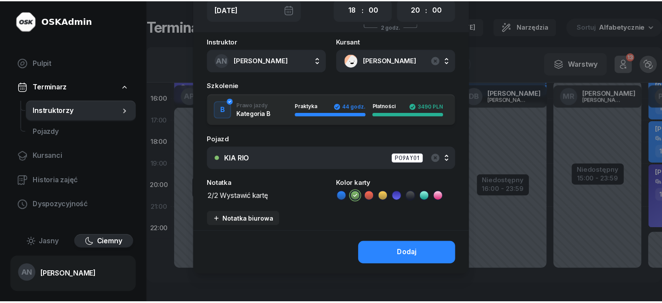
scroll to position [104, 0]
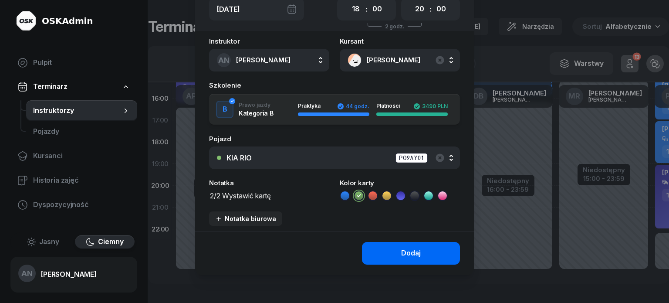
type textarea "2/2 Wystawić kartę"
click at [378, 245] on button "Dodaj" at bounding box center [411, 253] width 98 height 23
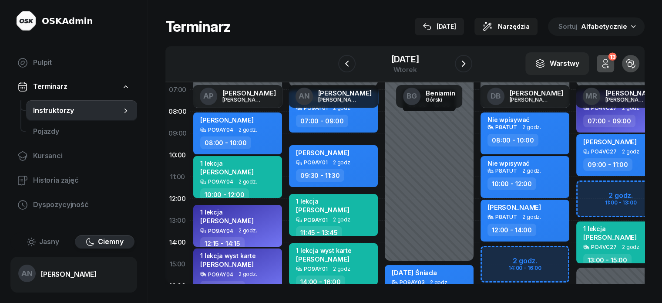
scroll to position [44, 0]
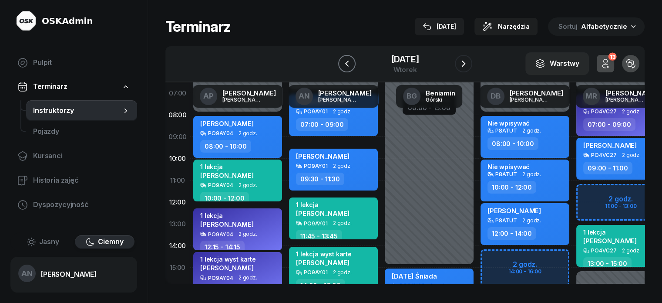
click at [345, 67] on icon "button" at bounding box center [346, 64] width 3 height 6
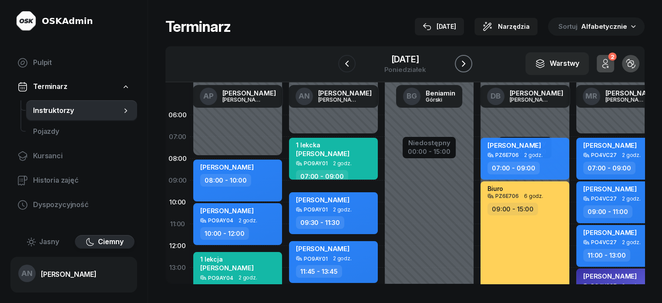
click at [469, 69] on icon "button" at bounding box center [464, 63] width 10 height 10
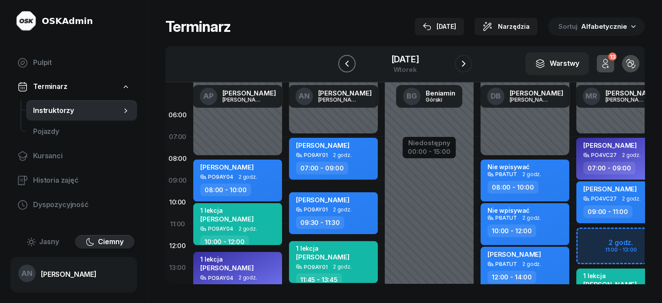
click at [342, 69] on icon "button" at bounding box center [347, 63] width 10 height 10
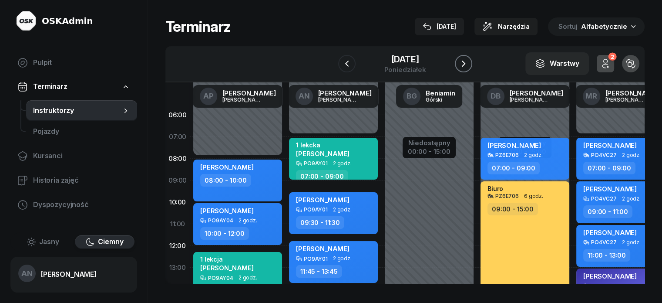
click at [467, 69] on icon "button" at bounding box center [464, 63] width 10 height 10
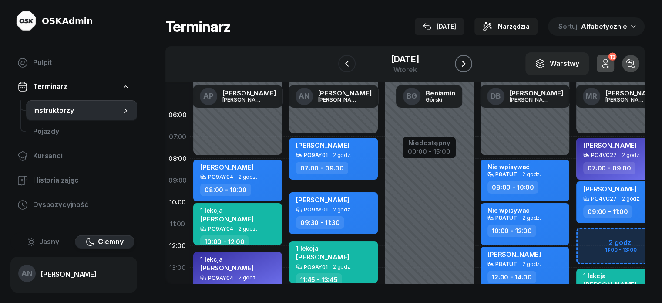
click at [467, 69] on icon "button" at bounding box center [464, 63] width 10 height 10
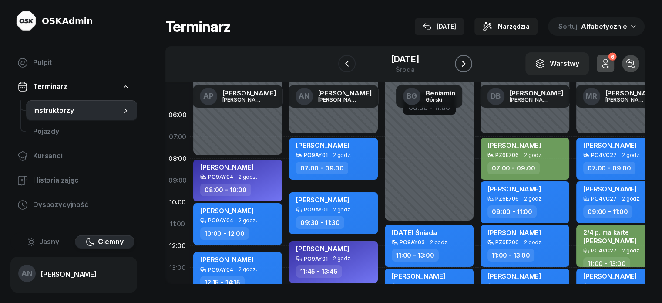
click at [469, 67] on icon "button" at bounding box center [464, 63] width 10 height 10
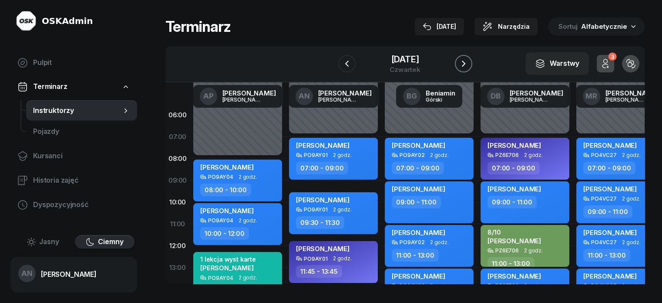
click at [467, 69] on icon "button" at bounding box center [464, 63] width 10 height 10
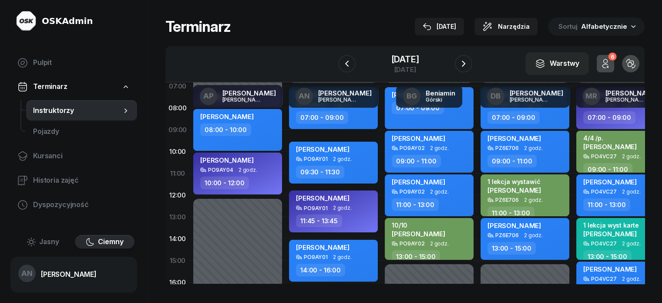
scroll to position [87, 0]
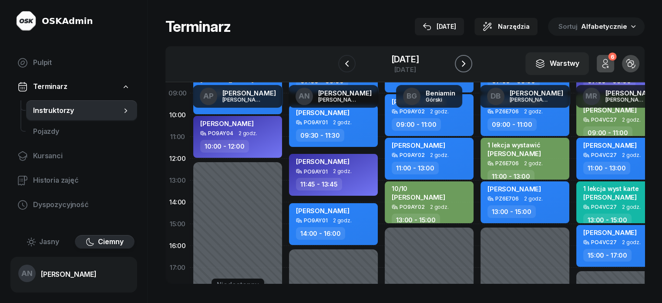
click at [469, 69] on icon "button" at bounding box center [464, 63] width 10 height 10
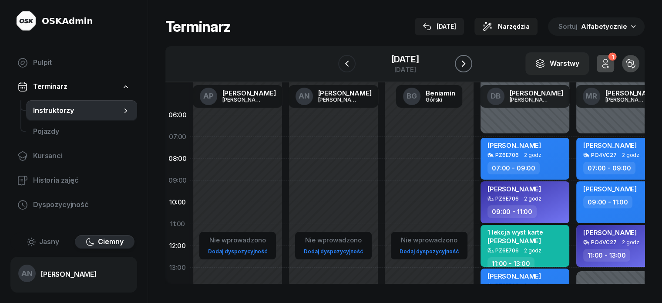
click at [469, 69] on icon "button" at bounding box center [464, 63] width 10 height 10
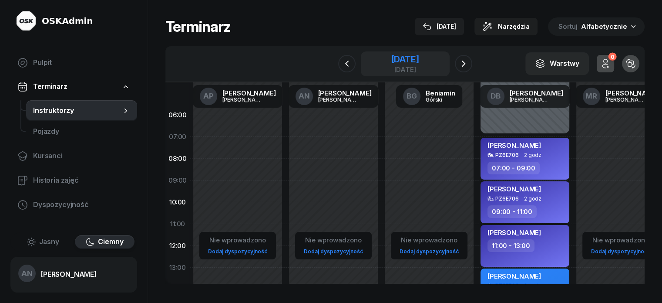
click at [391, 64] on div "[DATE]" at bounding box center [405, 59] width 28 height 9
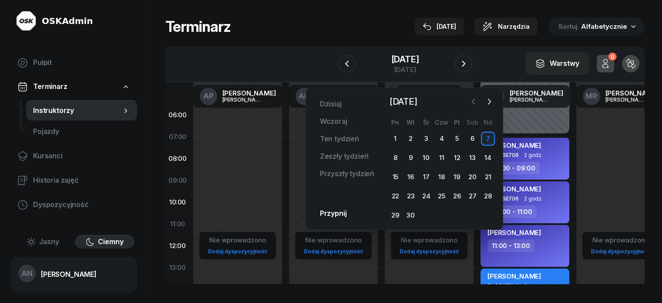
click at [469, 101] on icon "button" at bounding box center [473, 101] width 9 height 9
click at [490, 104] on icon "button" at bounding box center [489, 101] width 3 height 5
click at [469, 106] on icon "button" at bounding box center [473, 101] width 9 height 9
click at [442, 203] on div "21" at bounding box center [442, 196] width 14 height 14
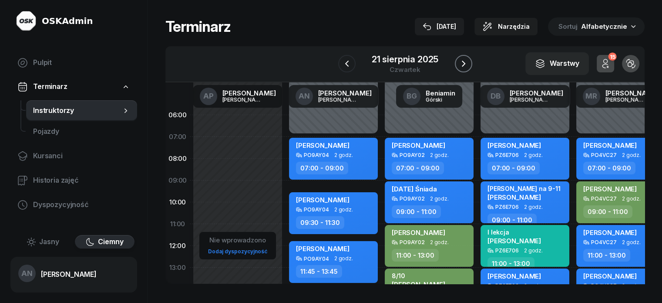
click at [469, 68] on icon "button" at bounding box center [464, 63] width 10 height 10
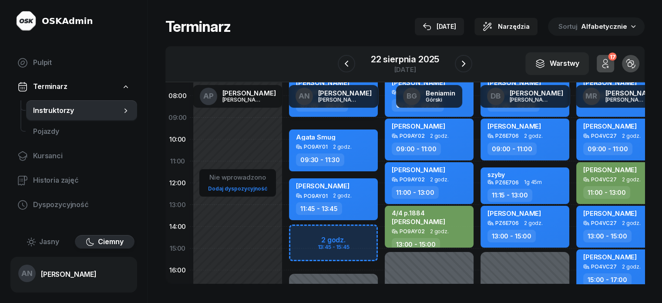
scroll to position [44, 0]
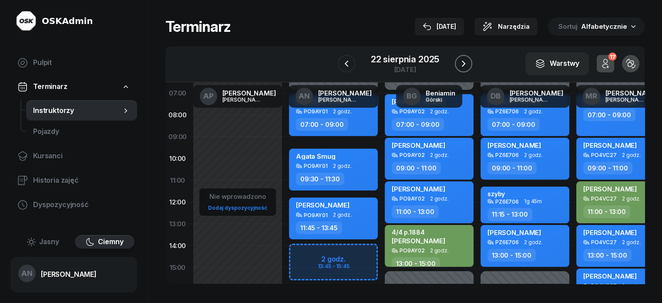
click at [469, 69] on icon "button" at bounding box center [464, 63] width 10 height 10
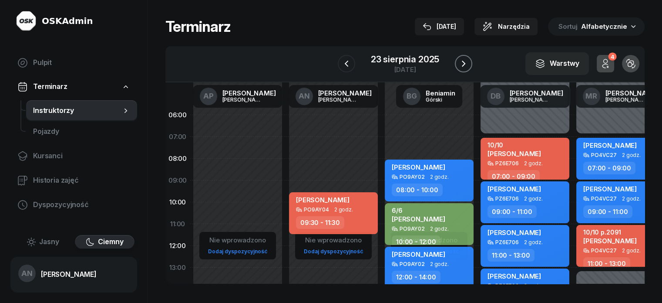
click at [469, 58] on icon "button" at bounding box center [464, 63] width 10 height 10
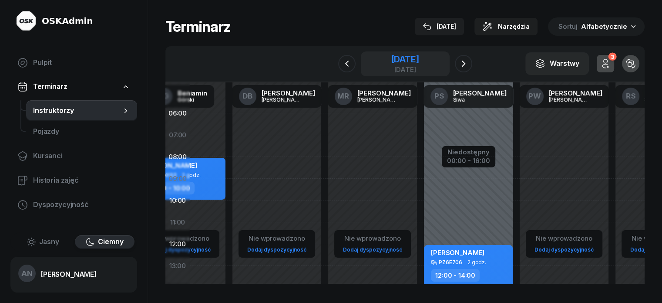
scroll to position [0, 248]
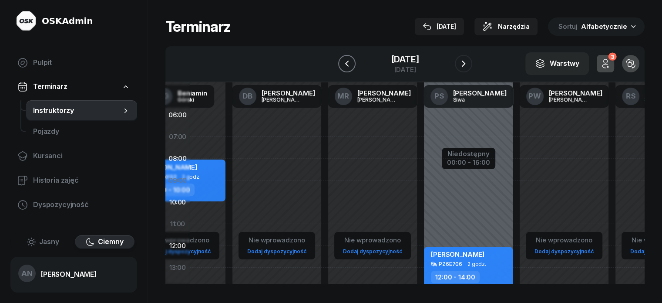
click at [343, 69] on icon "button" at bounding box center [347, 63] width 10 height 10
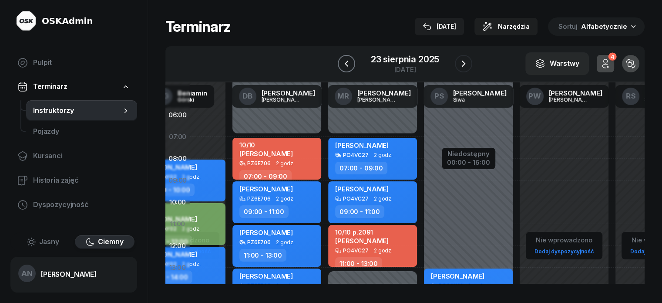
click at [343, 69] on icon "button" at bounding box center [346, 63] width 10 height 10
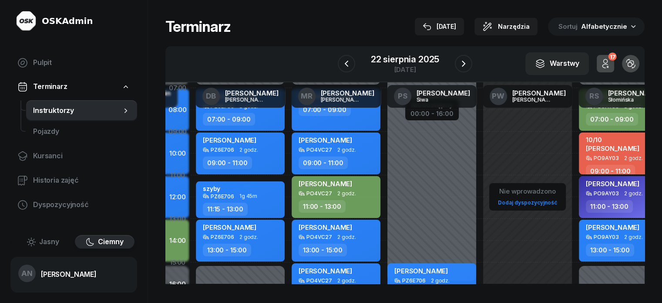
scroll to position [0, 285]
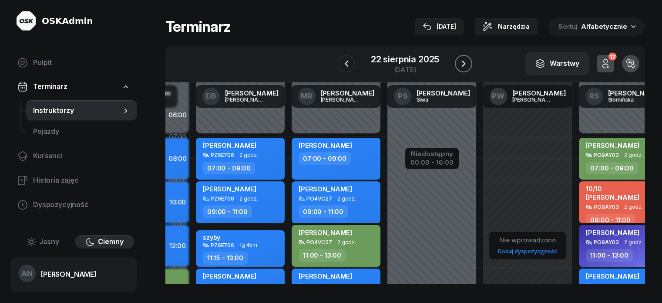
click at [469, 68] on icon "button" at bounding box center [464, 63] width 10 height 10
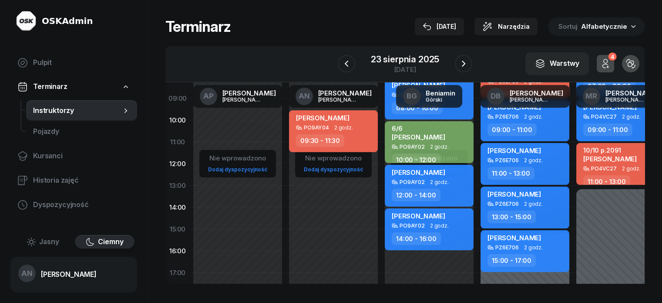
scroll to position [44, 0]
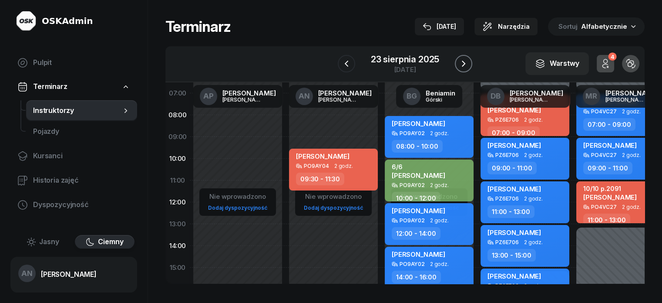
click at [465, 67] on icon "button" at bounding box center [463, 64] width 3 height 6
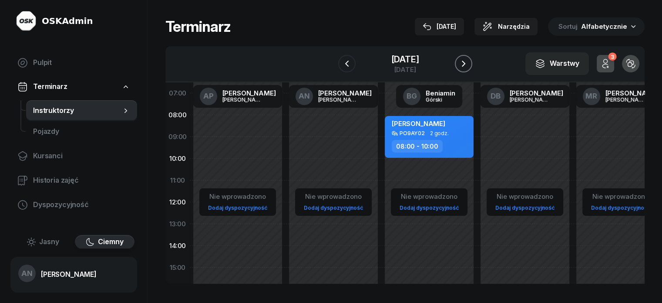
click at [465, 67] on icon "button" at bounding box center [463, 64] width 3 height 6
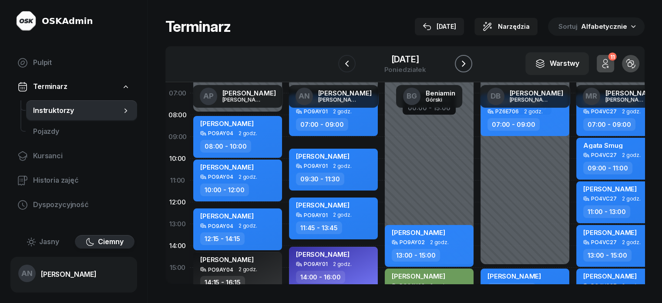
click at [465, 67] on icon "button" at bounding box center [463, 64] width 3 height 6
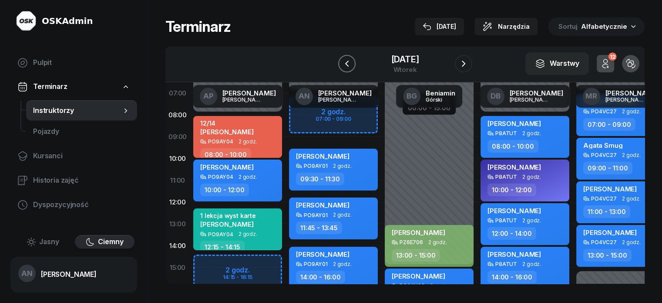
click at [342, 68] on icon "button" at bounding box center [347, 63] width 10 height 10
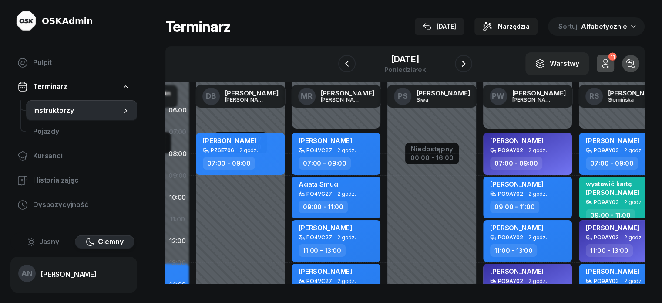
scroll to position [0, 285]
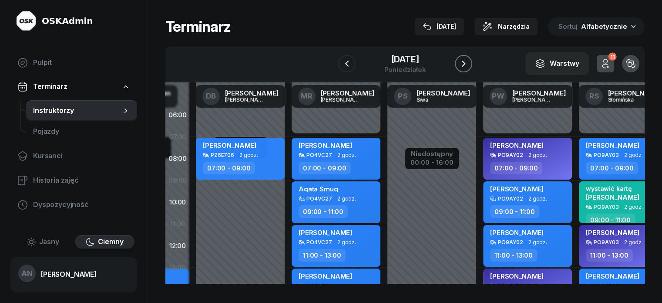
click at [469, 69] on icon "button" at bounding box center [464, 63] width 10 height 10
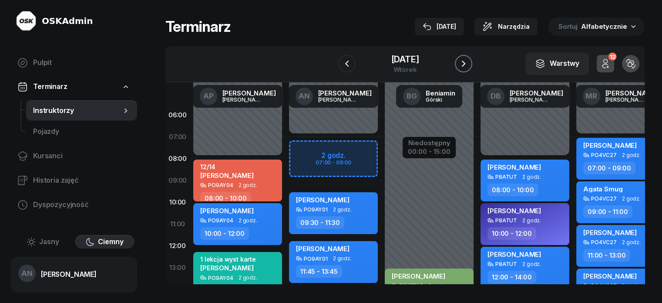
click at [469, 69] on icon "button" at bounding box center [464, 63] width 10 height 10
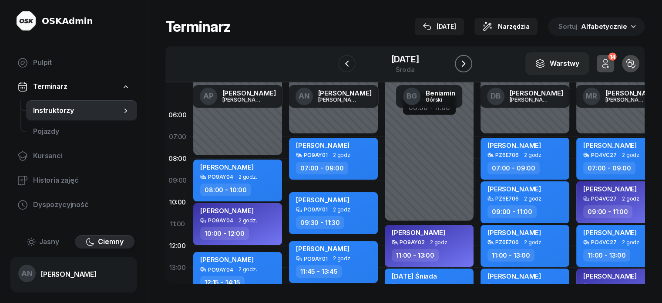
click at [469, 58] on icon "button" at bounding box center [464, 63] width 10 height 10
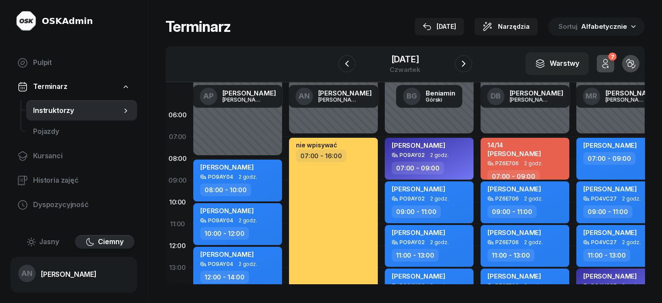
click at [472, 62] on div at bounding box center [463, 63] width 17 height 17
click at [472, 66] on button "button" at bounding box center [463, 63] width 17 height 17
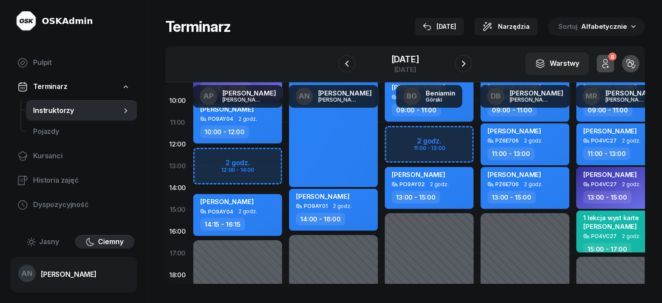
scroll to position [131, 0]
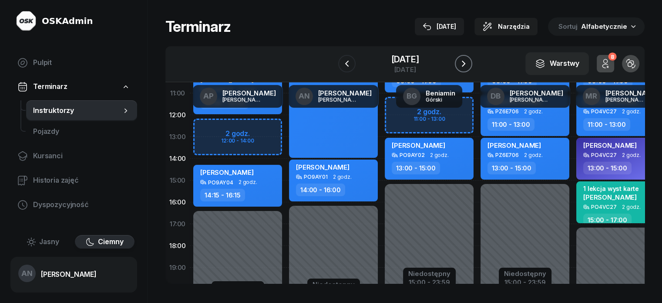
click at [469, 67] on icon "button" at bounding box center [464, 63] width 10 height 10
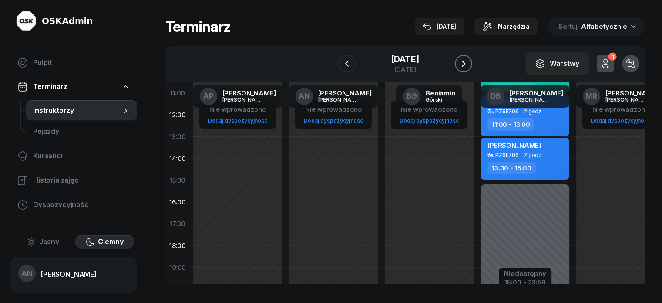
click at [469, 69] on icon "button" at bounding box center [464, 63] width 10 height 10
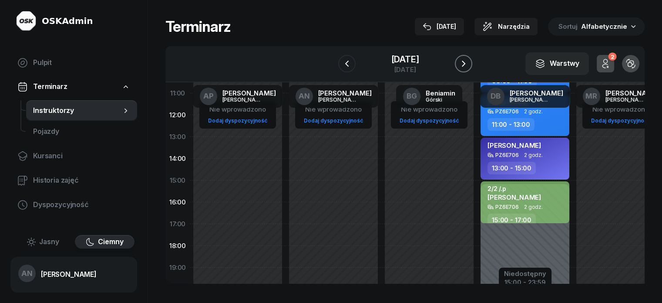
click at [465, 67] on icon "button" at bounding box center [463, 64] width 3 height 6
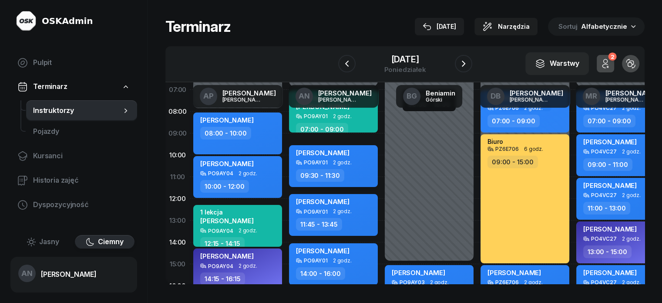
scroll to position [44, 0]
